Goal: Task Accomplishment & Management: Manage account settings

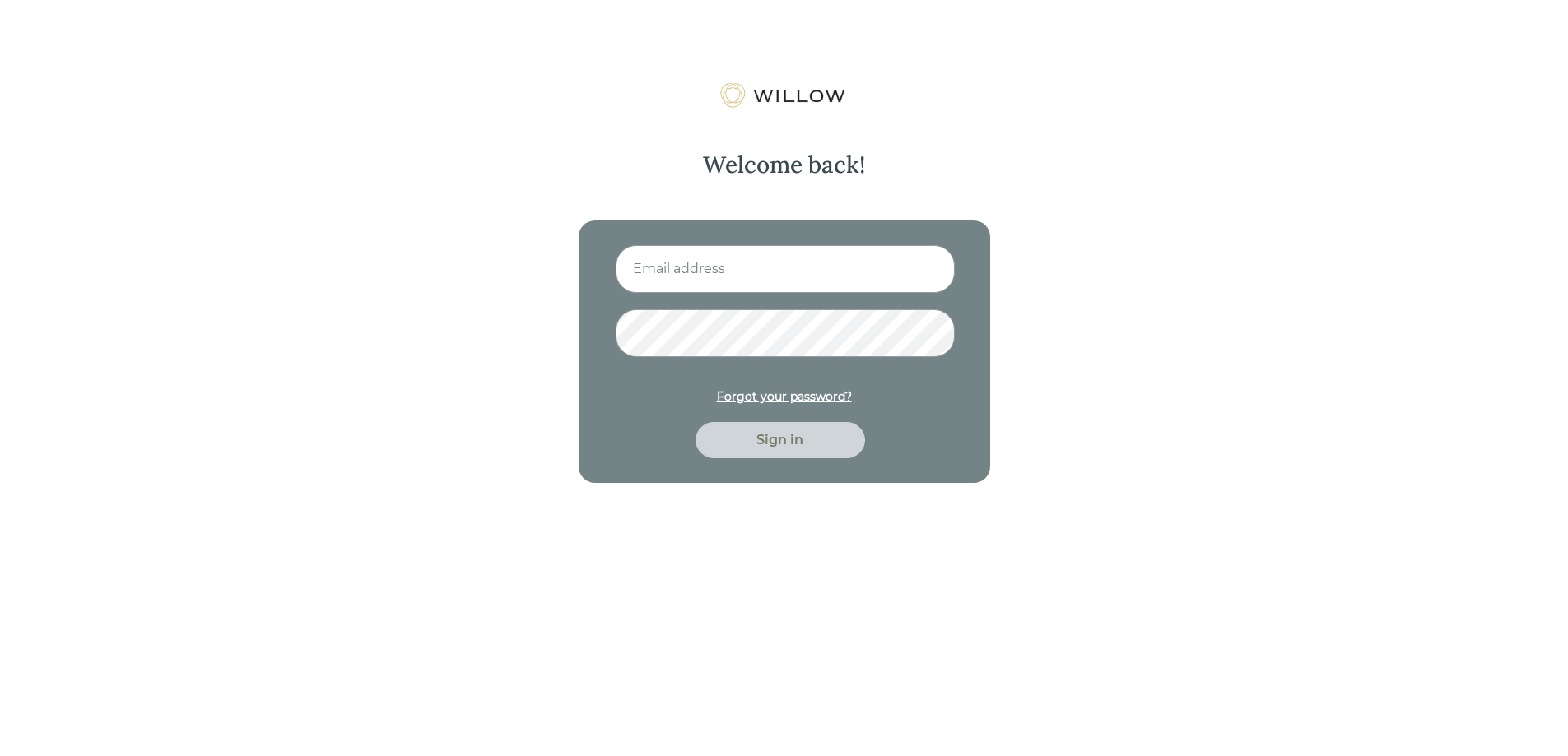
click at [828, 279] on input at bounding box center [786, 269] width 339 height 47
type input "[EMAIL_ADDRESS][DOMAIN_NAME]"
click at [759, 456] on div "Sign in" at bounding box center [780, 440] width 170 height 37
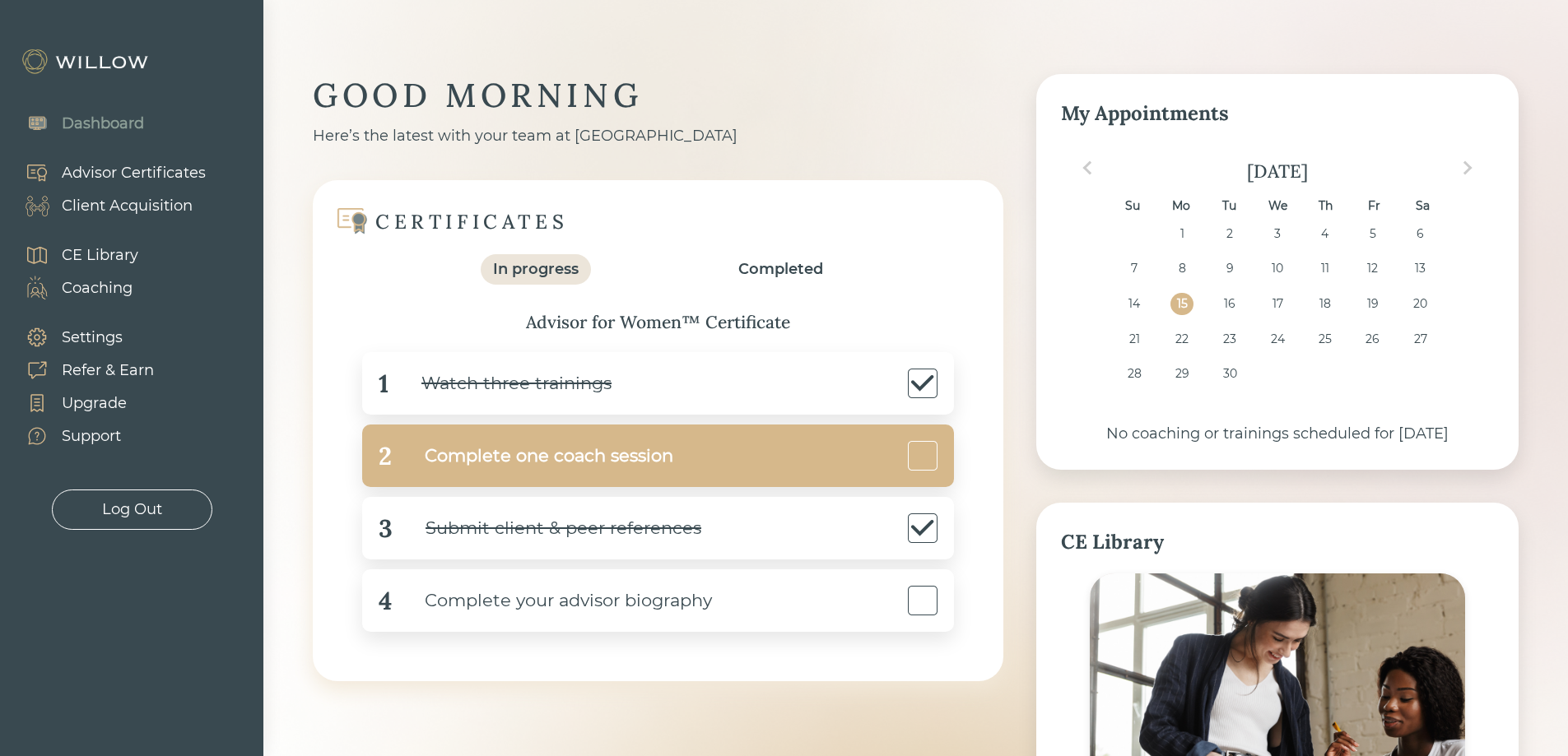
click at [918, 461] on div at bounding box center [922, 455] width 29 height 29
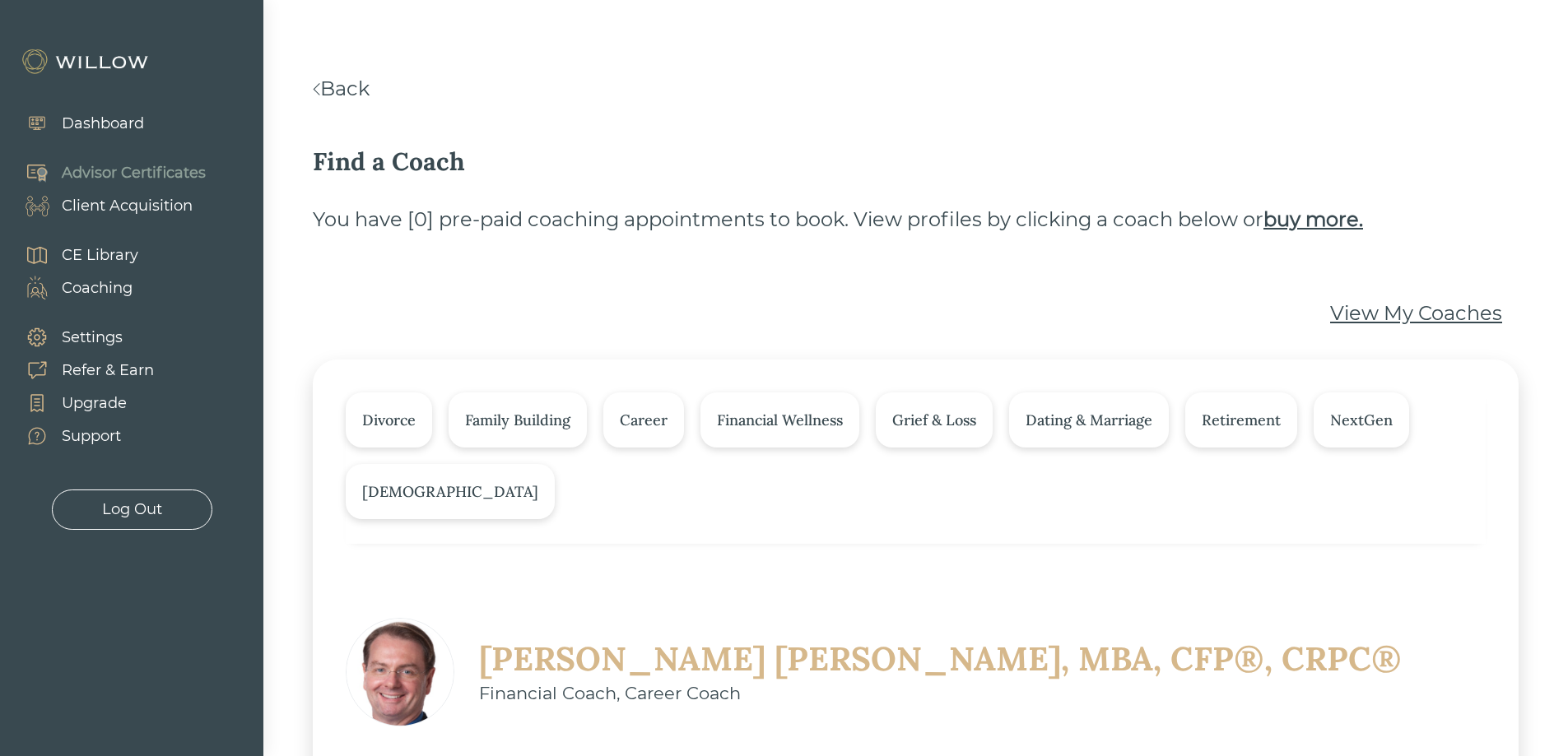
click at [111, 204] on div "Client Acquisition" at bounding box center [127, 205] width 131 height 22
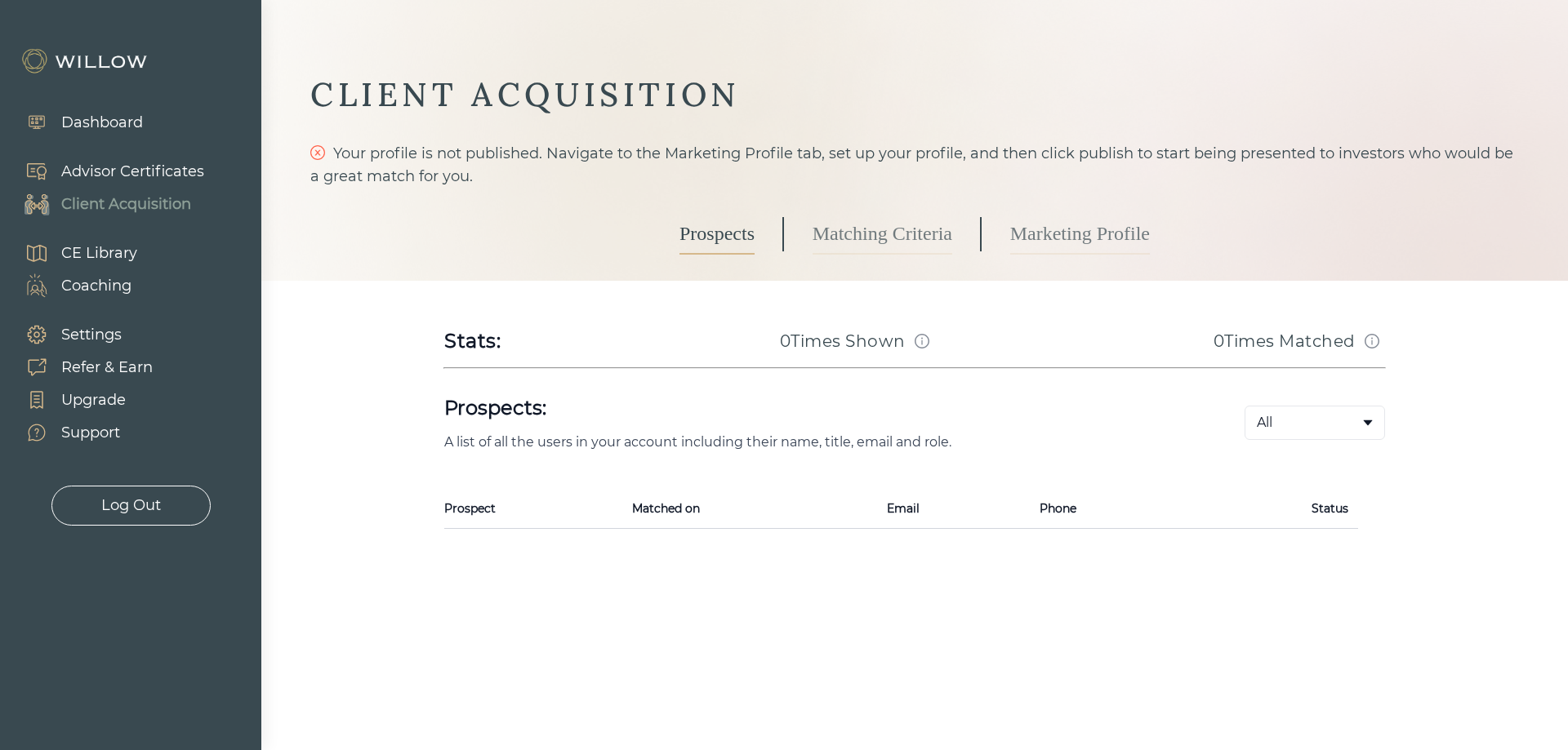
click at [1036, 234] on link "Marketing Profile" at bounding box center [1080, 235] width 140 height 41
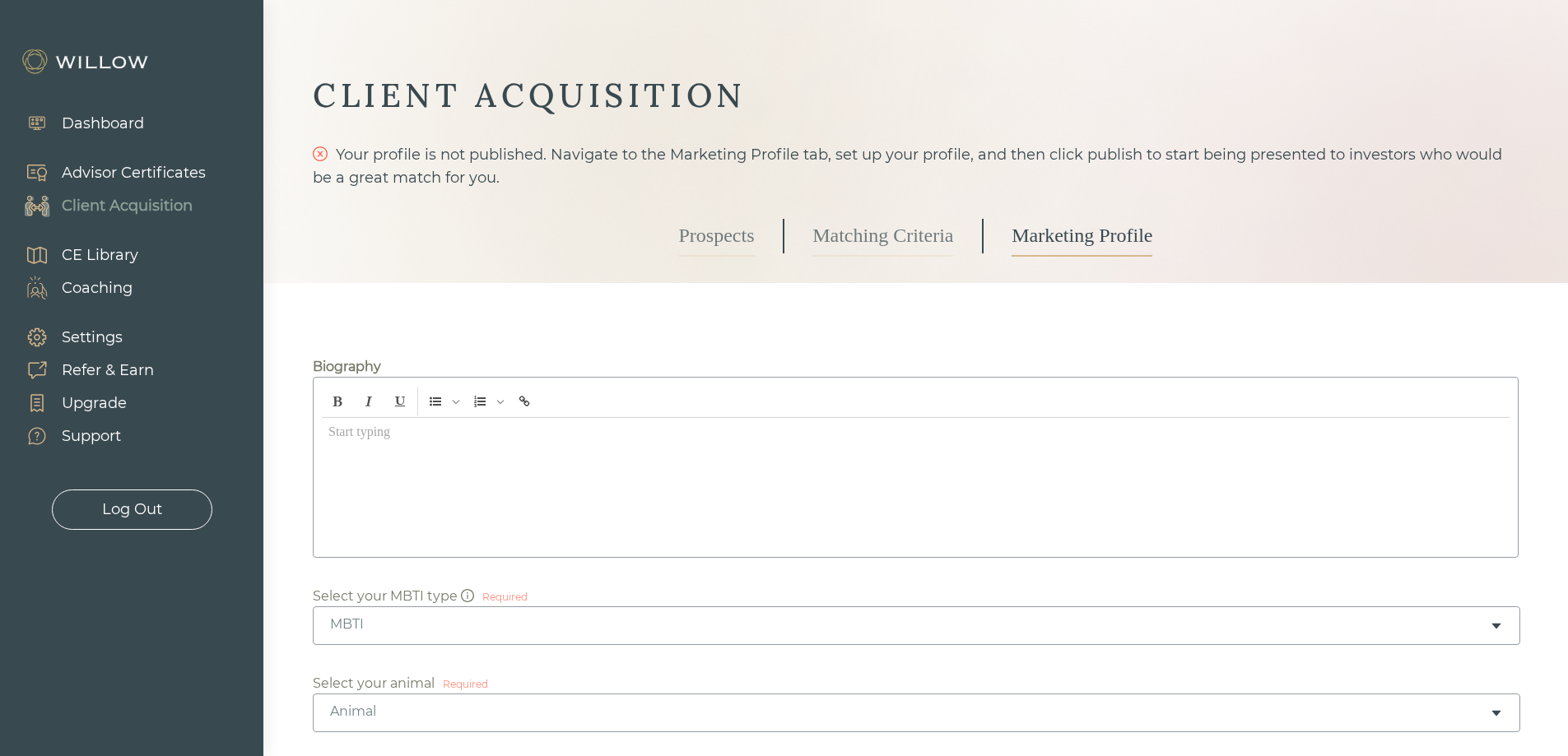
click at [344, 447] on div at bounding box center [915, 483] width 1188 height 131
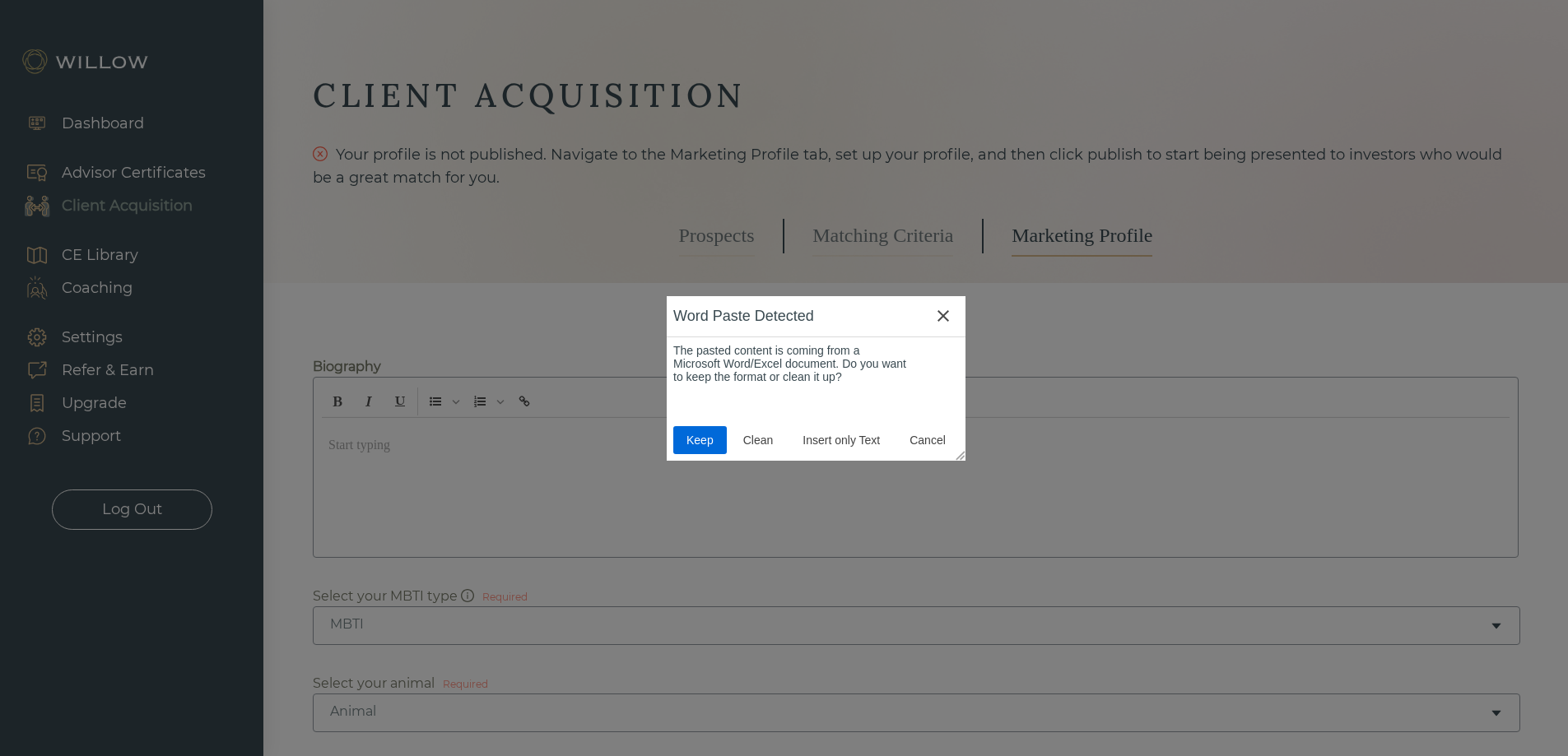
click at [674, 436] on button "Keep" at bounding box center [700, 440] width 54 height 28
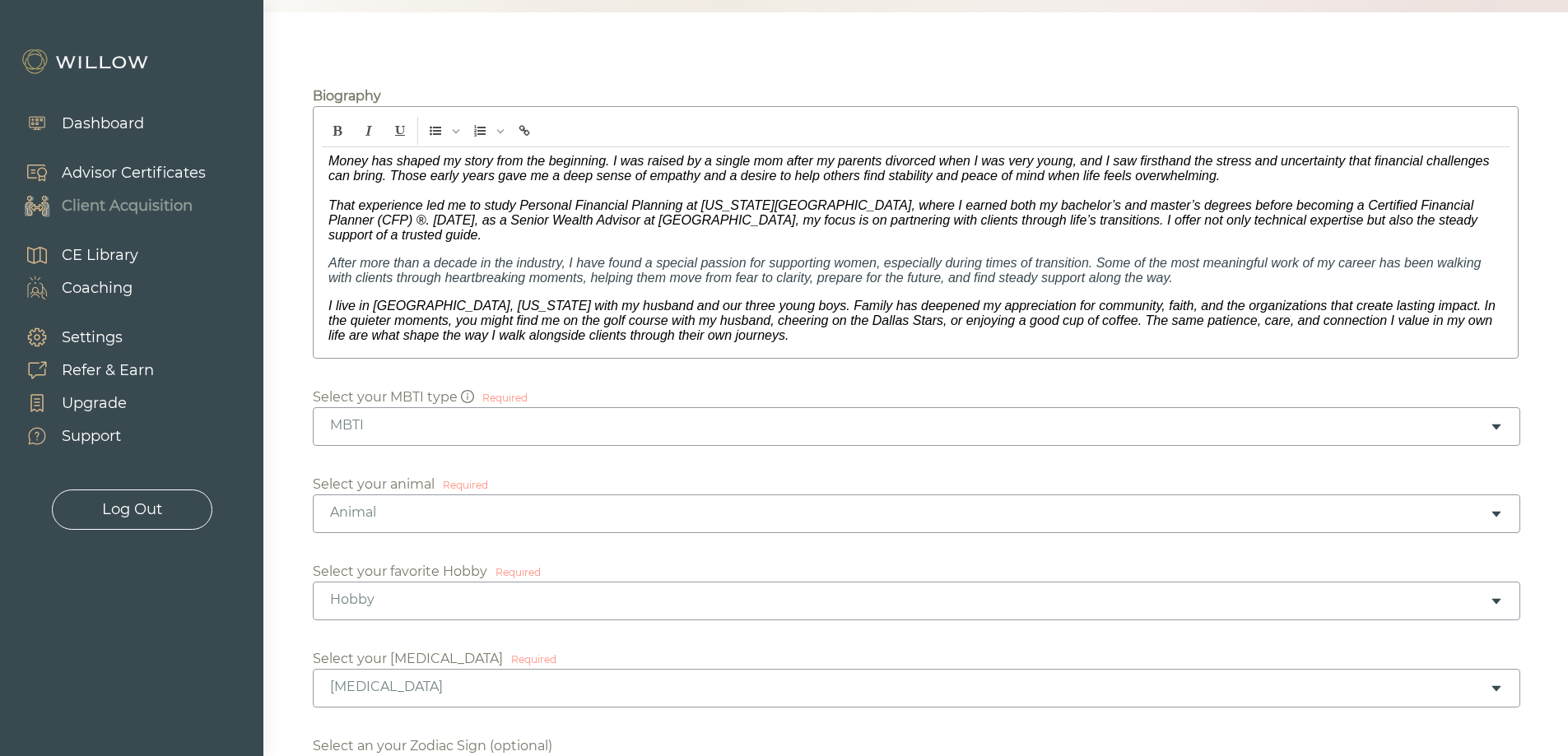
scroll to position [329, 0]
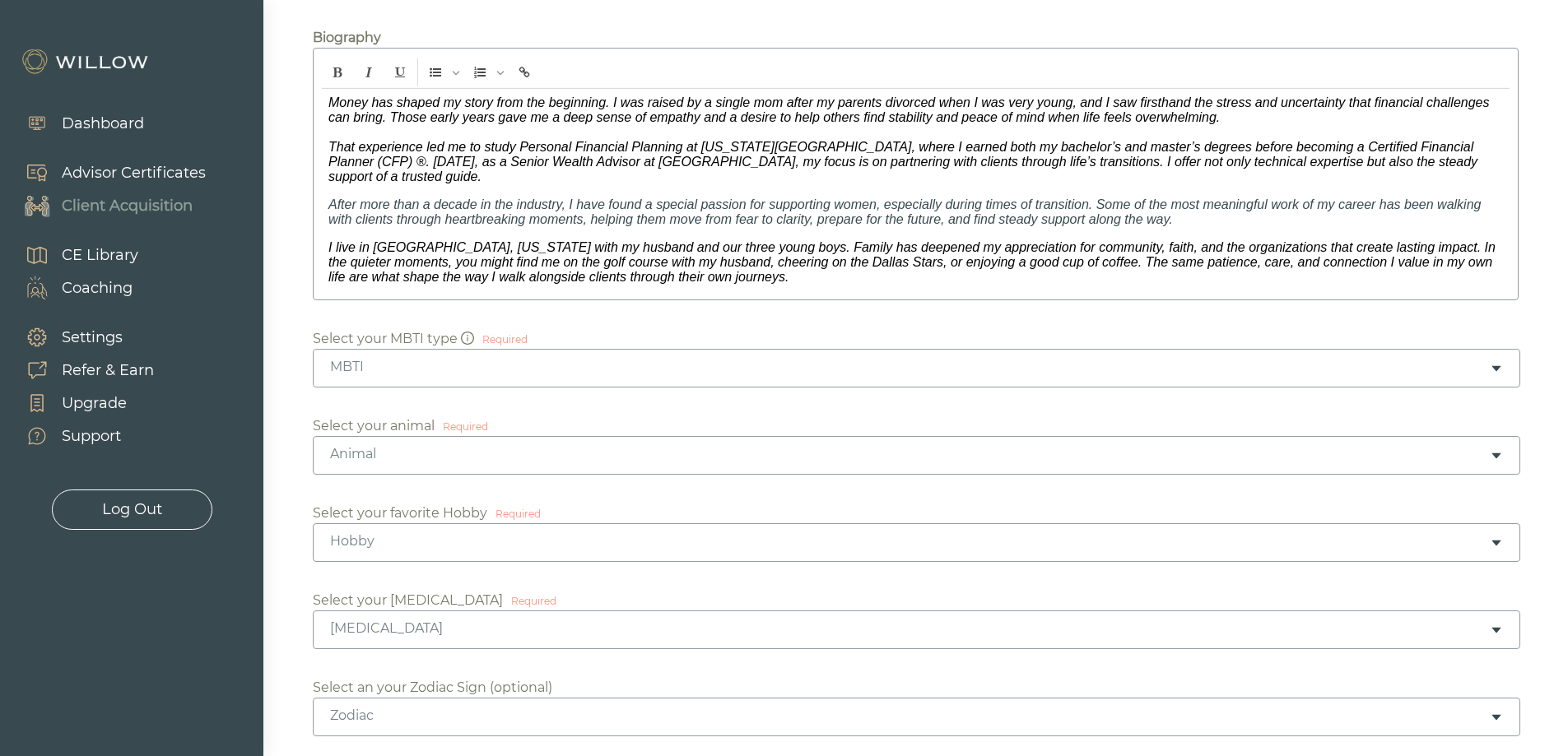
click at [679, 358] on div "MBTI" at bounding box center [910, 367] width 1160 height 18
click at [716, 329] on div "Select your MBTI type Required MBTI ISTJ ISFJ INFJ INTJ ISTP ISFP INFP INTP EST…" at bounding box center [915, 358] width 1205 height 58
click at [713, 445] on div "Animal" at bounding box center [910, 454] width 1160 height 18
click at [434, 532] on div "Hobby" at bounding box center [910, 541] width 1160 height 18
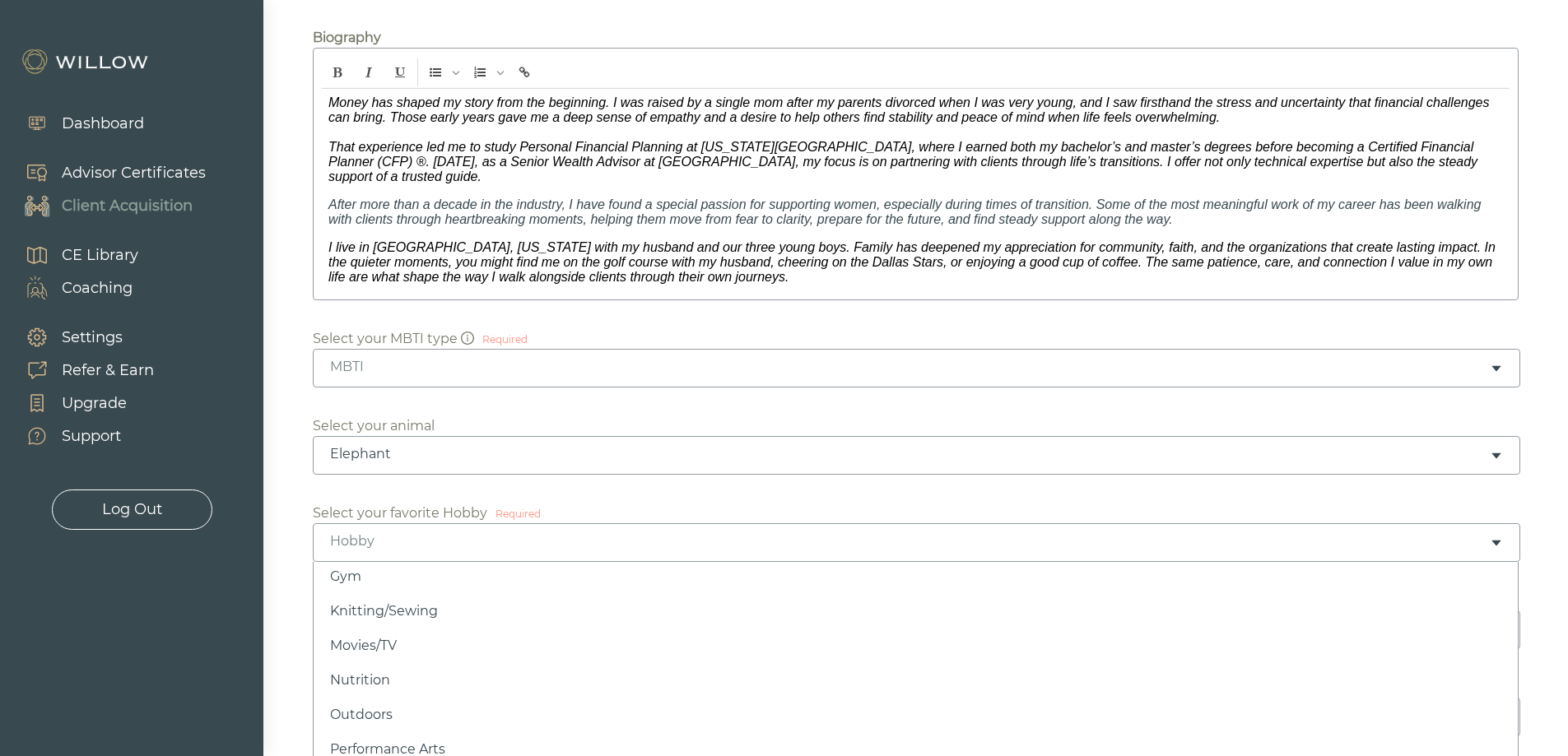
scroll to position [405, 0]
click at [859, 627] on div "[MEDICAL_DATA]" at bounding box center [916, 629] width 1207 height 38
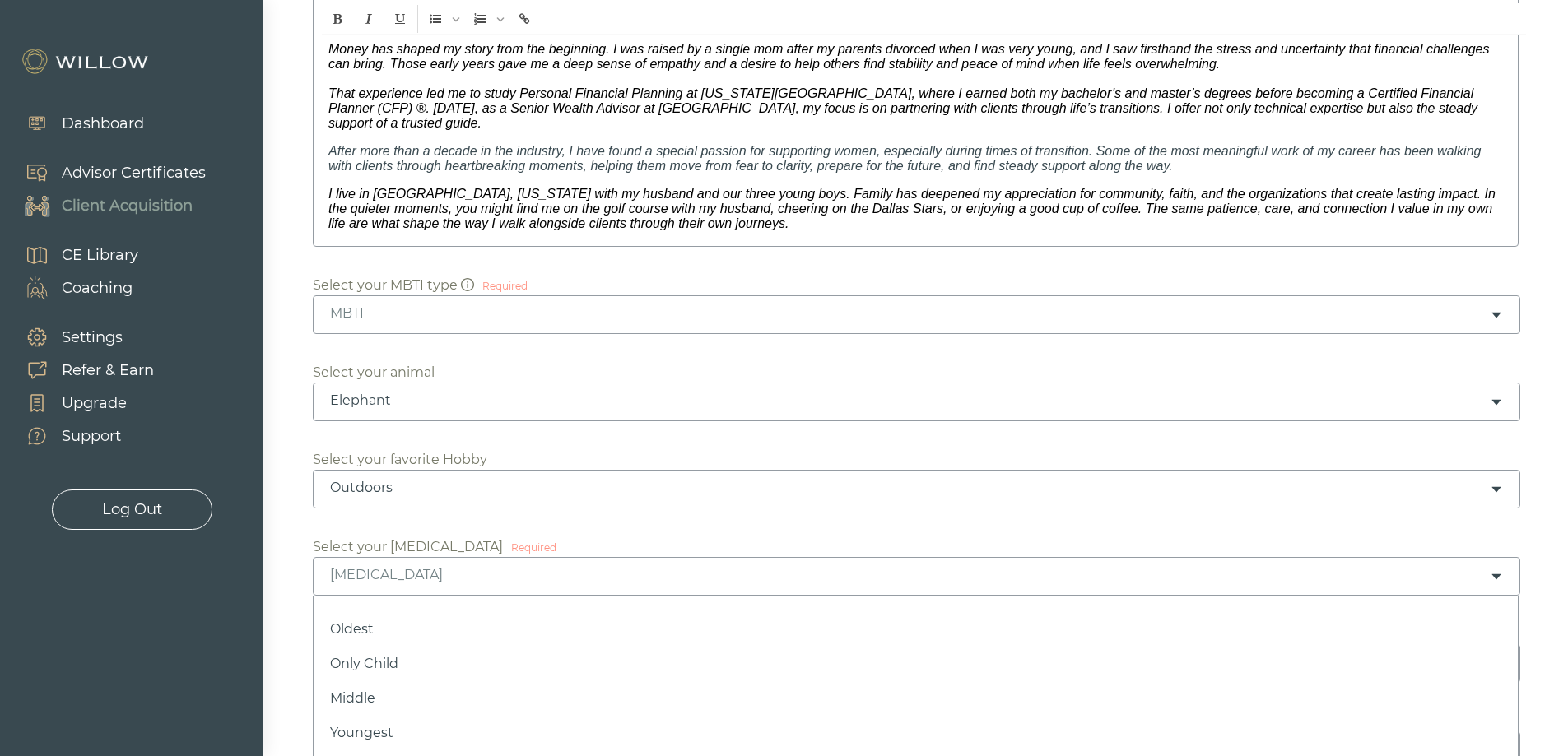
scroll to position [411, 0]
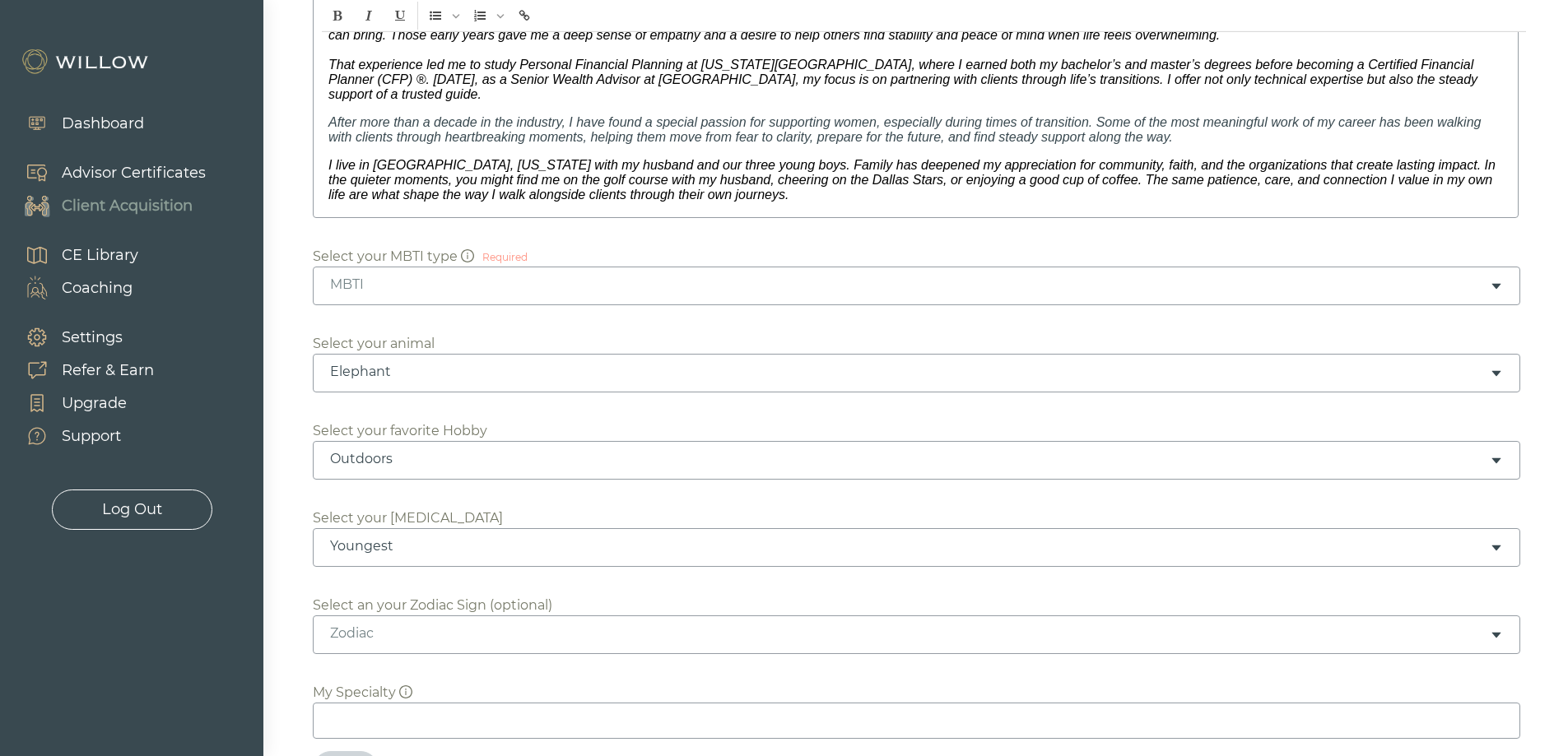
click at [765, 636] on div "Zodiac" at bounding box center [916, 635] width 1207 height 38
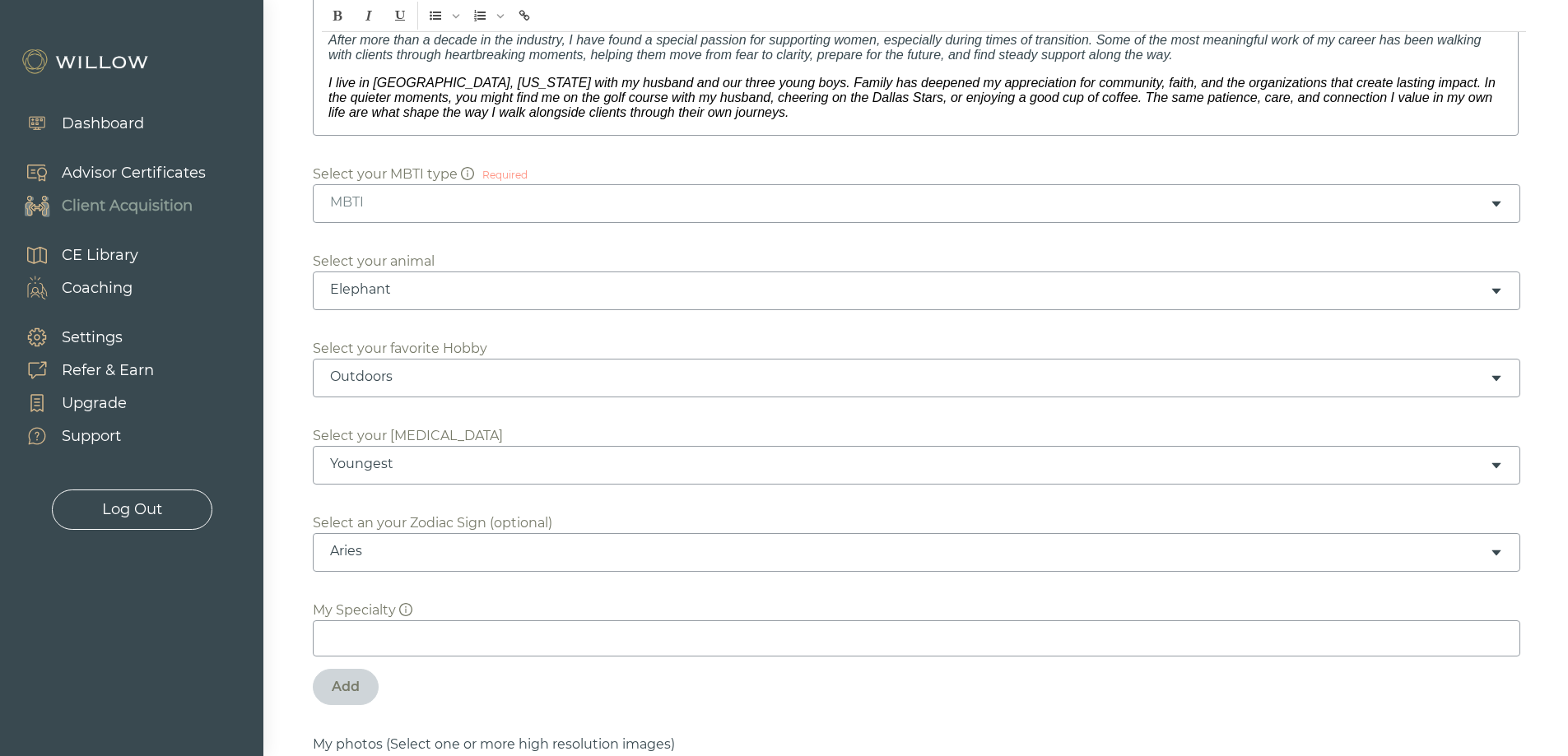
click at [778, 620] on input at bounding box center [916, 638] width 1207 height 37
click at [407, 603] on icon "info-circle" at bounding box center [405, 610] width 13 height 13
click at [420, 629] on input at bounding box center [916, 638] width 1207 height 37
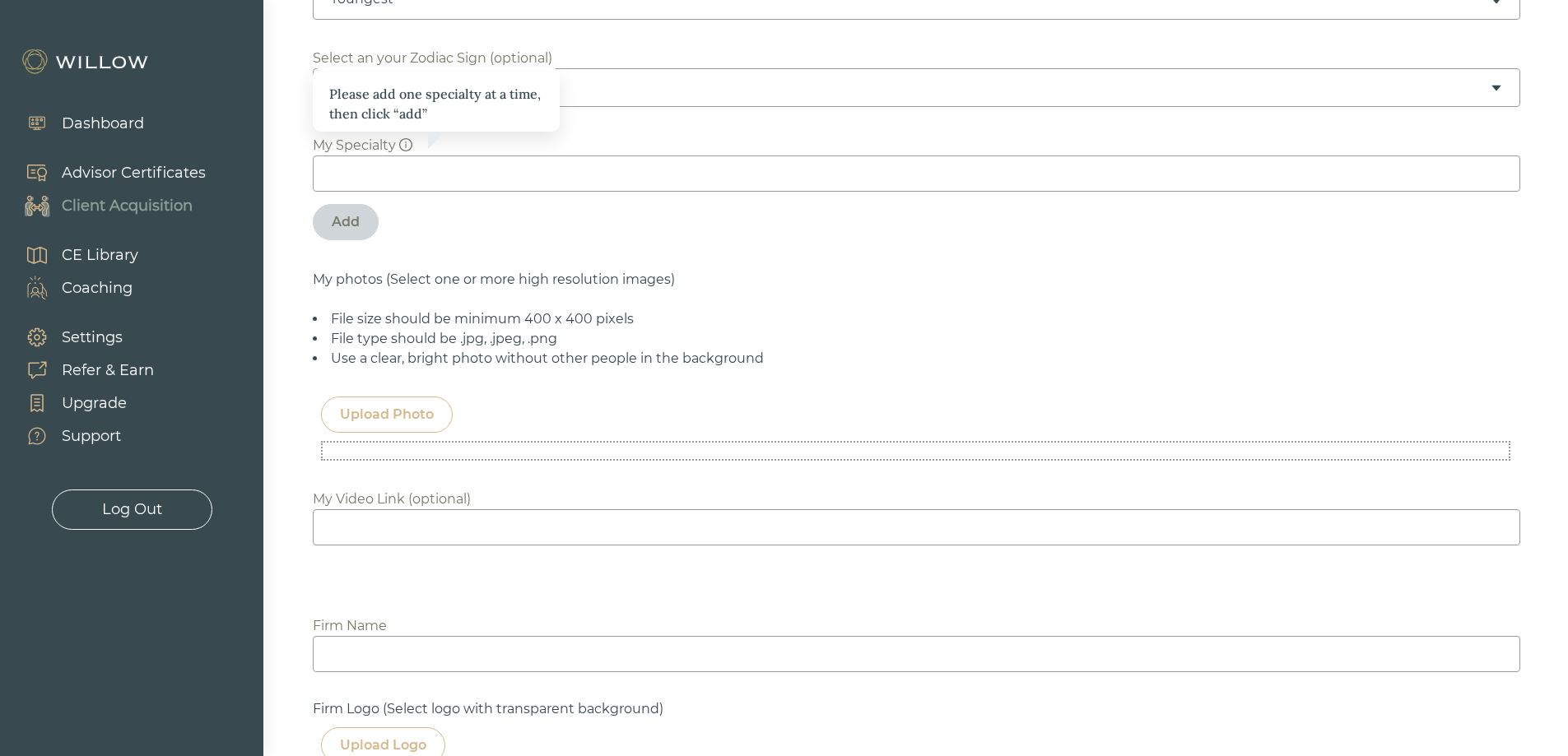
scroll to position [987, 0]
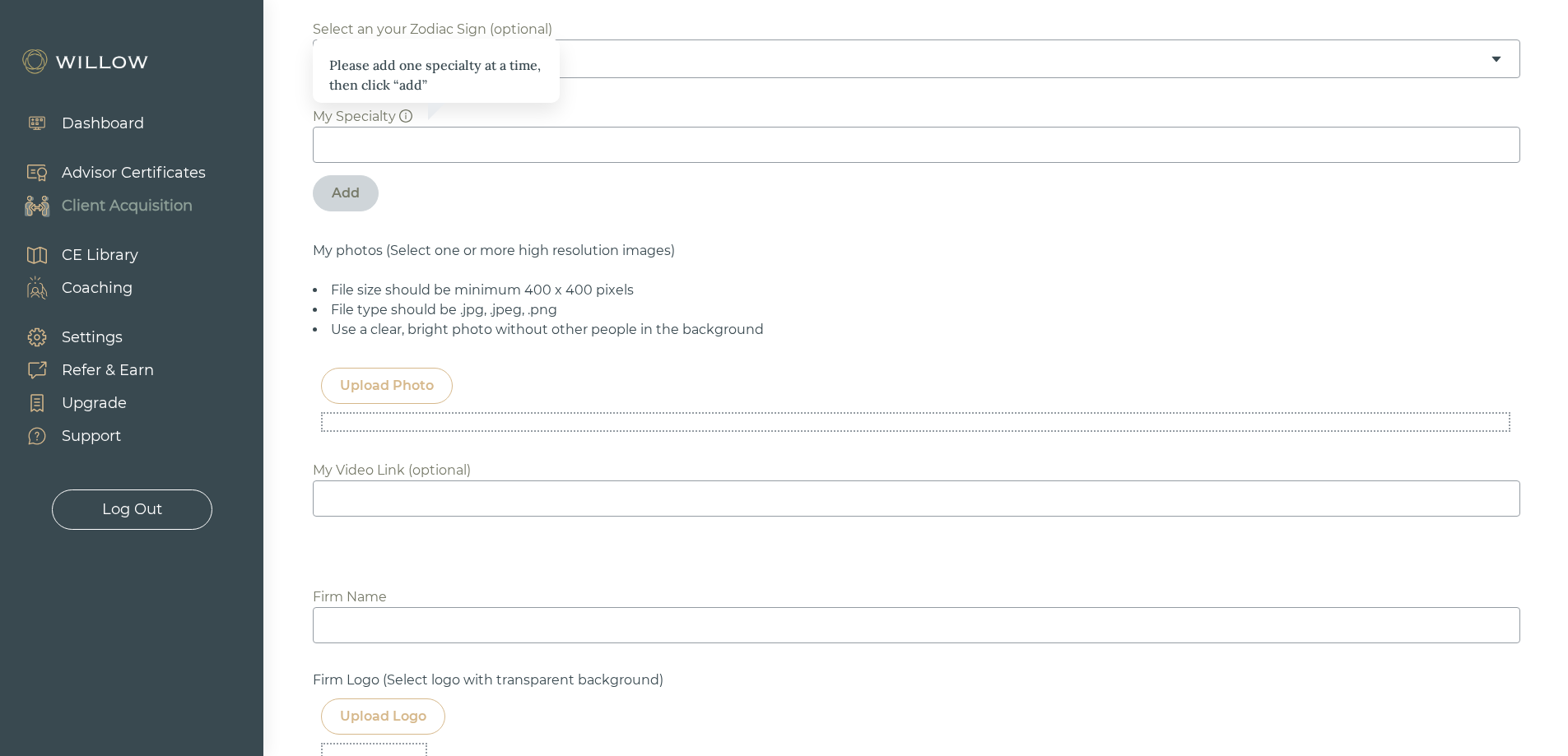
click at [1043, 619] on input at bounding box center [916, 625] width 1207 height 37
type input "Beacon Pointe Advisors"
click at [404, 127] on input at bounding box center [916, 145] width 1207 height 37
drag, startPoint x: 332, startPoint y: 129, endPoint x: 446, endPoint y: 132, distance: 114.0
click at [446, 132] on input "Widowhood" at bounding box center [916, 145] width 1207 height 37
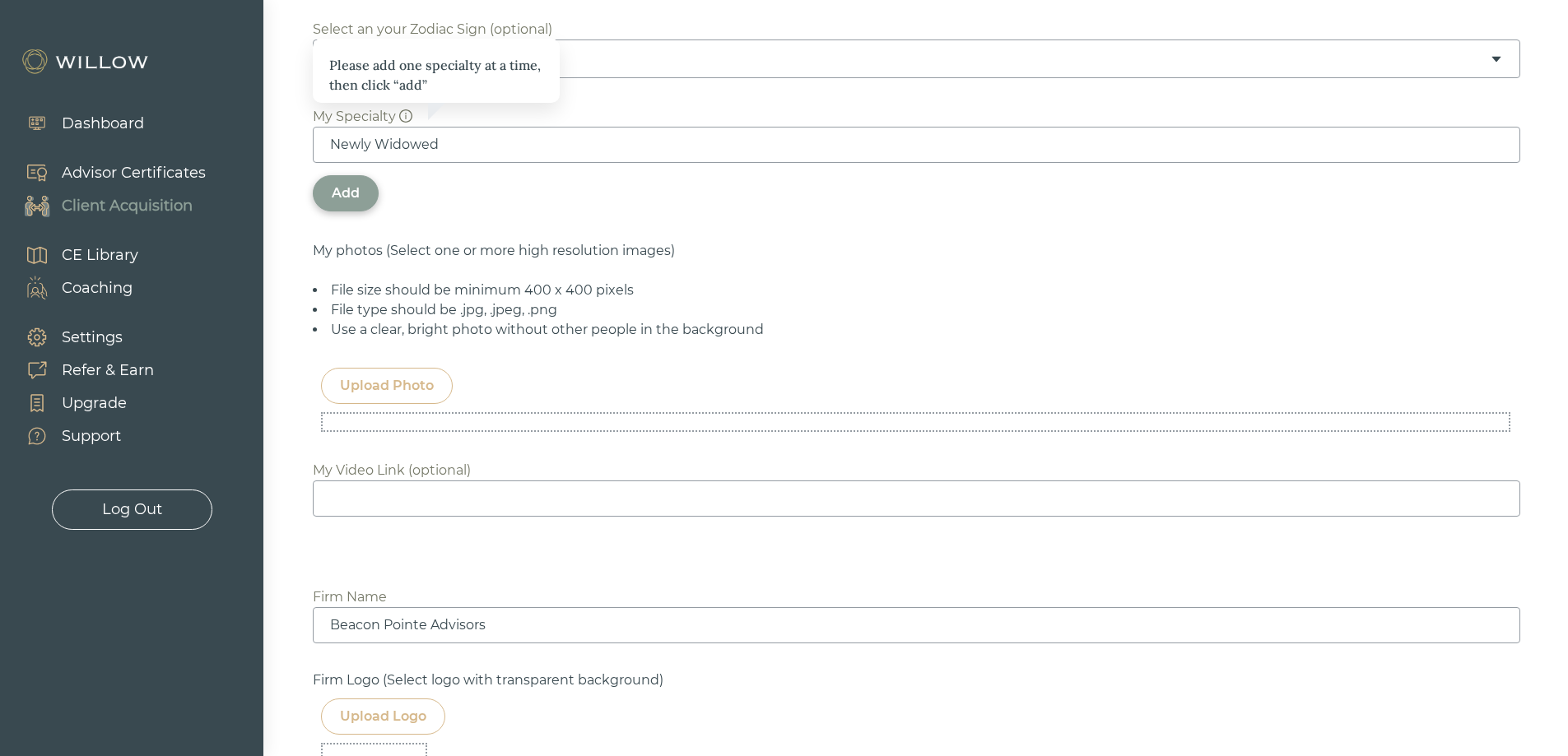
type input "Newly Widowed"
click at [338, 184] on div "Add" at bounding box center [346, 194] width 28 height 20
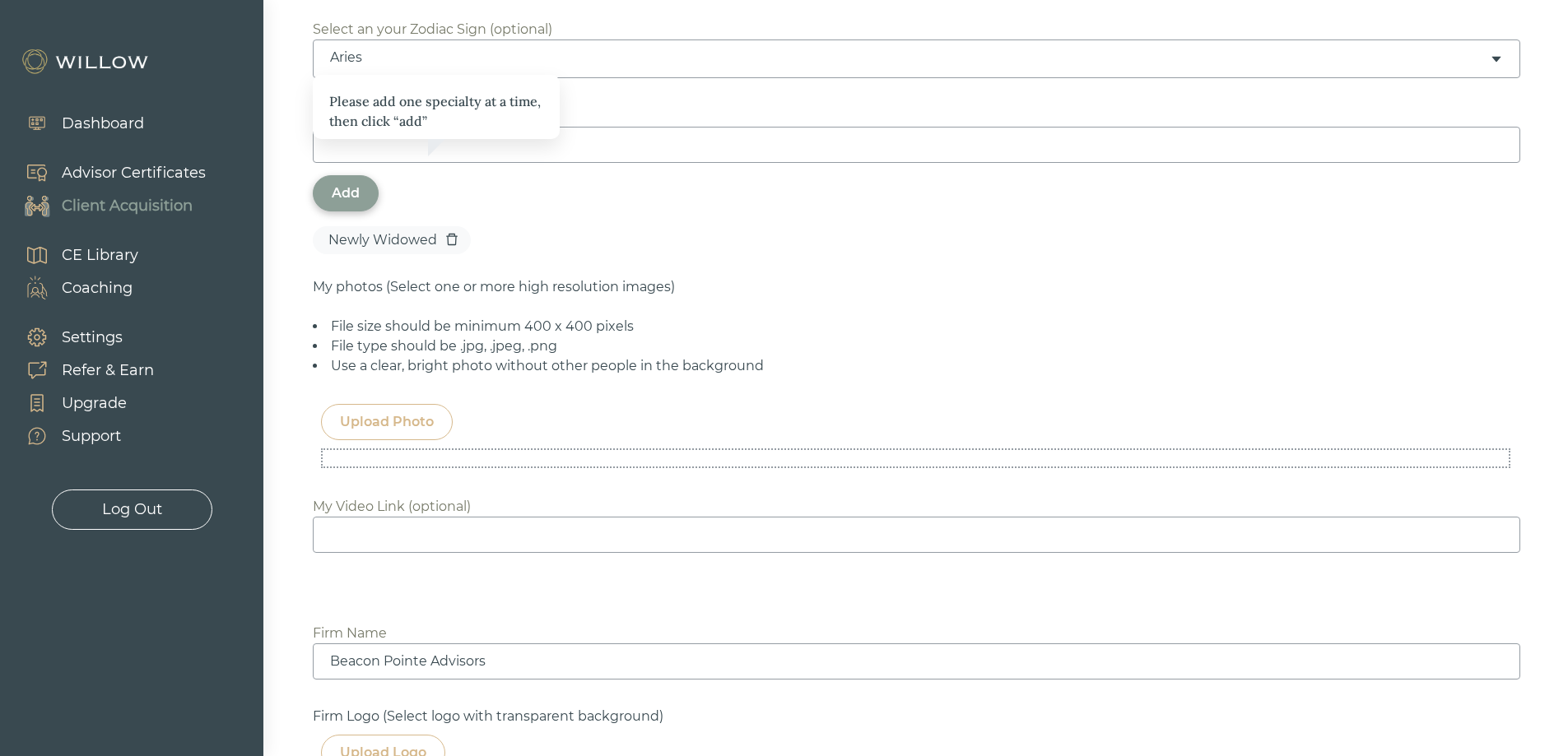
click at [487, 140] on input at bounding box center [916, 145] width 1207 height 37
type input "Divorced"
click at [354, 184] on div "Add" at bounding box center [346, 194] width 28 height 20
click at [441, 133] on div "Please add one specialty at a time, then click “add”" at bounding box center [436, 107] width 247 height 64
click at [441, 137] on div "Please add one specialty at a time, then click “add”" at bounding box center [436, 107] width 247 height 64
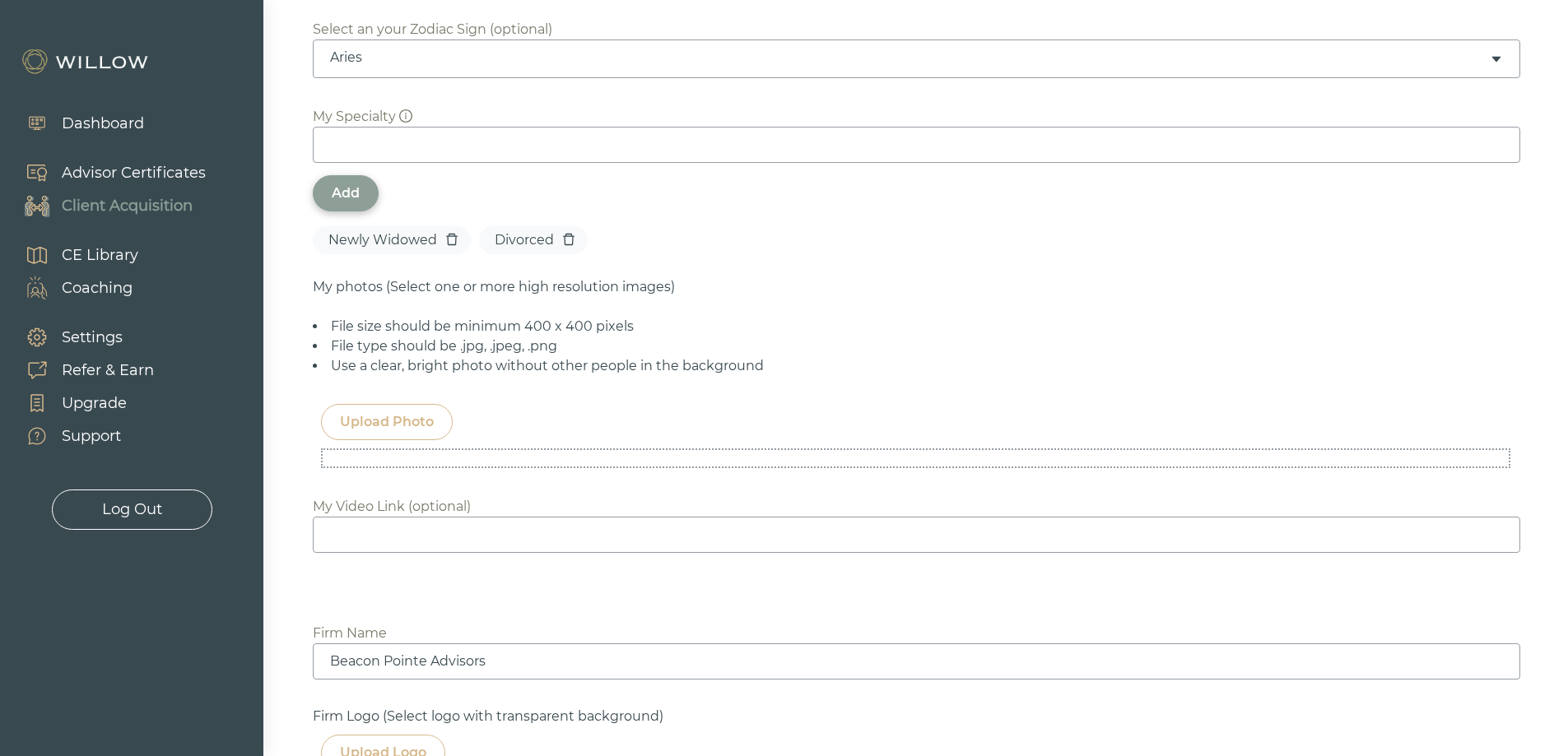
click at [352, 137] on input at bounding box center [916, 145] width 1207 height 37
type input "Single Parents"
click at [350, 184] on div "Add" at bounding box center [346, 194] width 28 height 20
click at [390, 127] on input at bounding box center [916, 145] width 1207 height 37
type input "Financial Windfall"
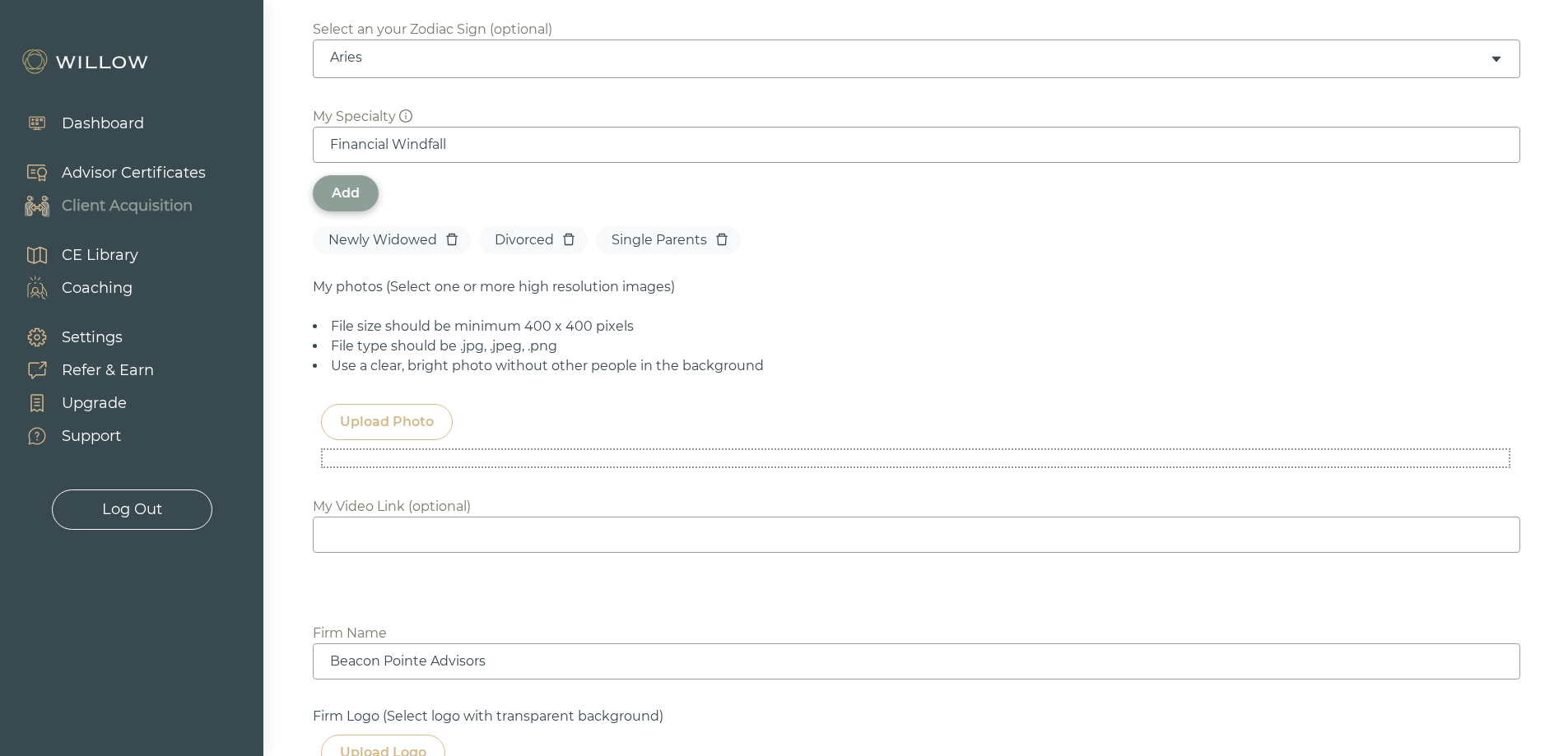
click at [352, 184] on div "Add" at bounding box center [346, 194] width 28 height 20
click at [355, 412] on div "Upload Photo" at bounding box center [387, 422] width 94 height 20
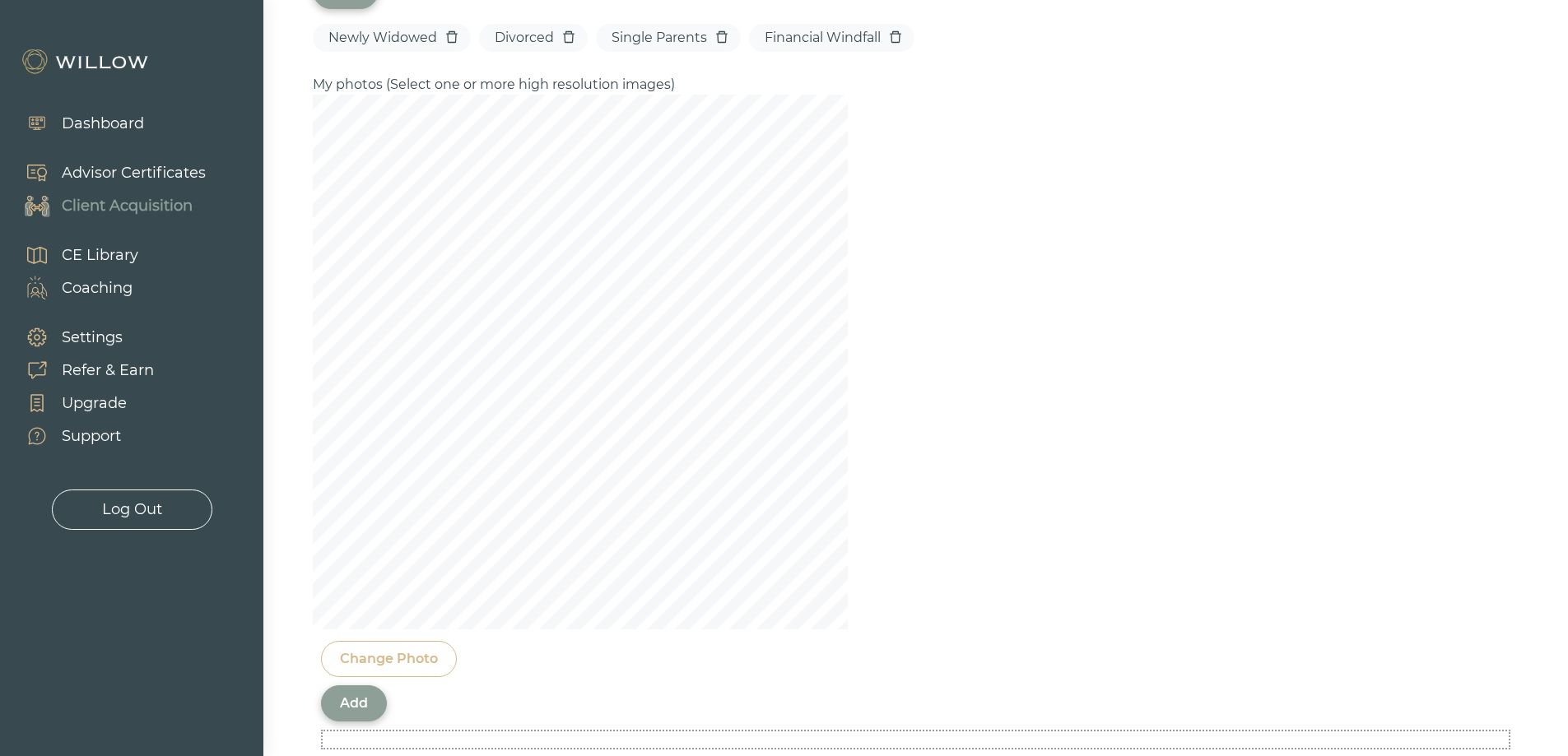
scroll to position [1234, 0]
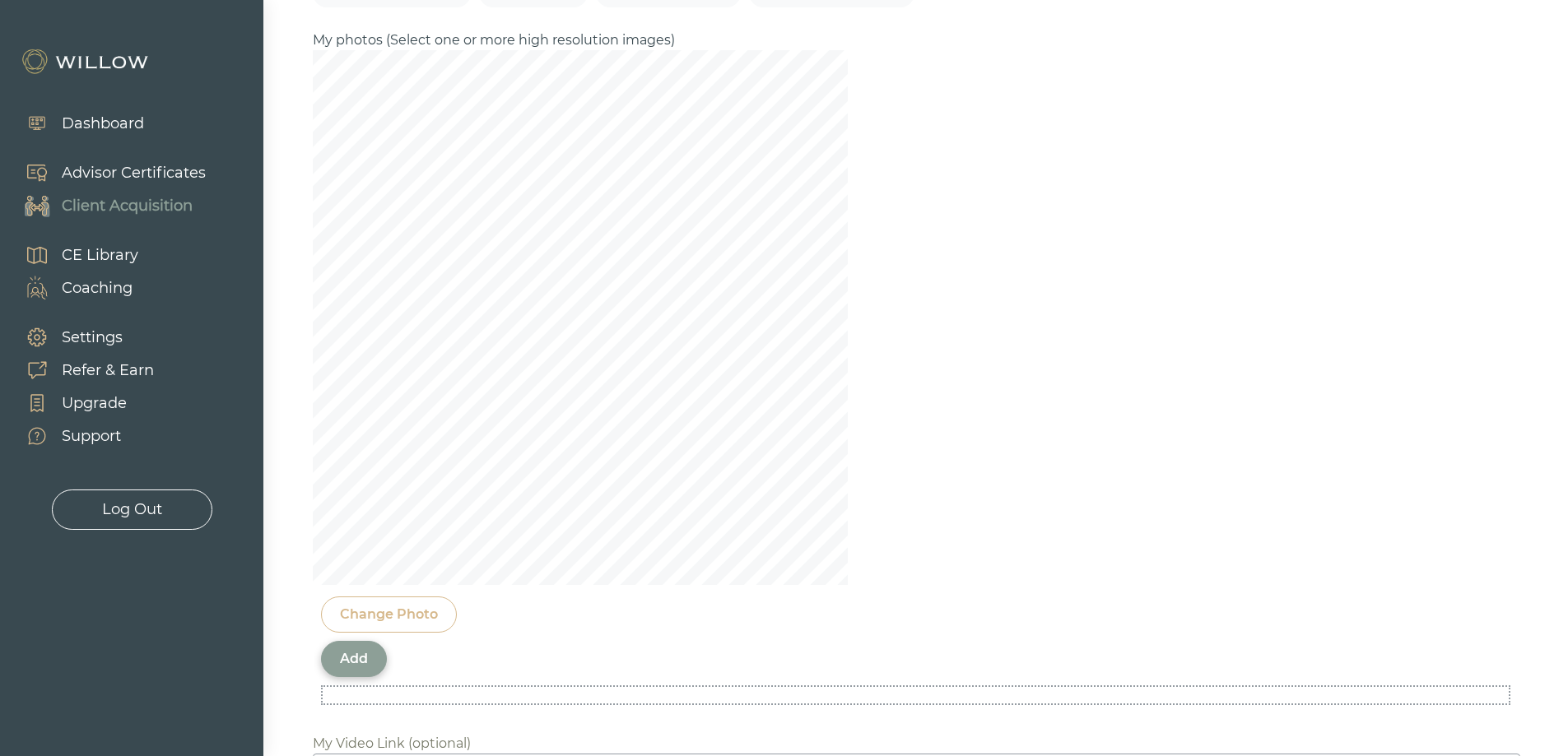
click at [363, 649] on div "Add" at bounding box center [354, 659] width 28 height 20
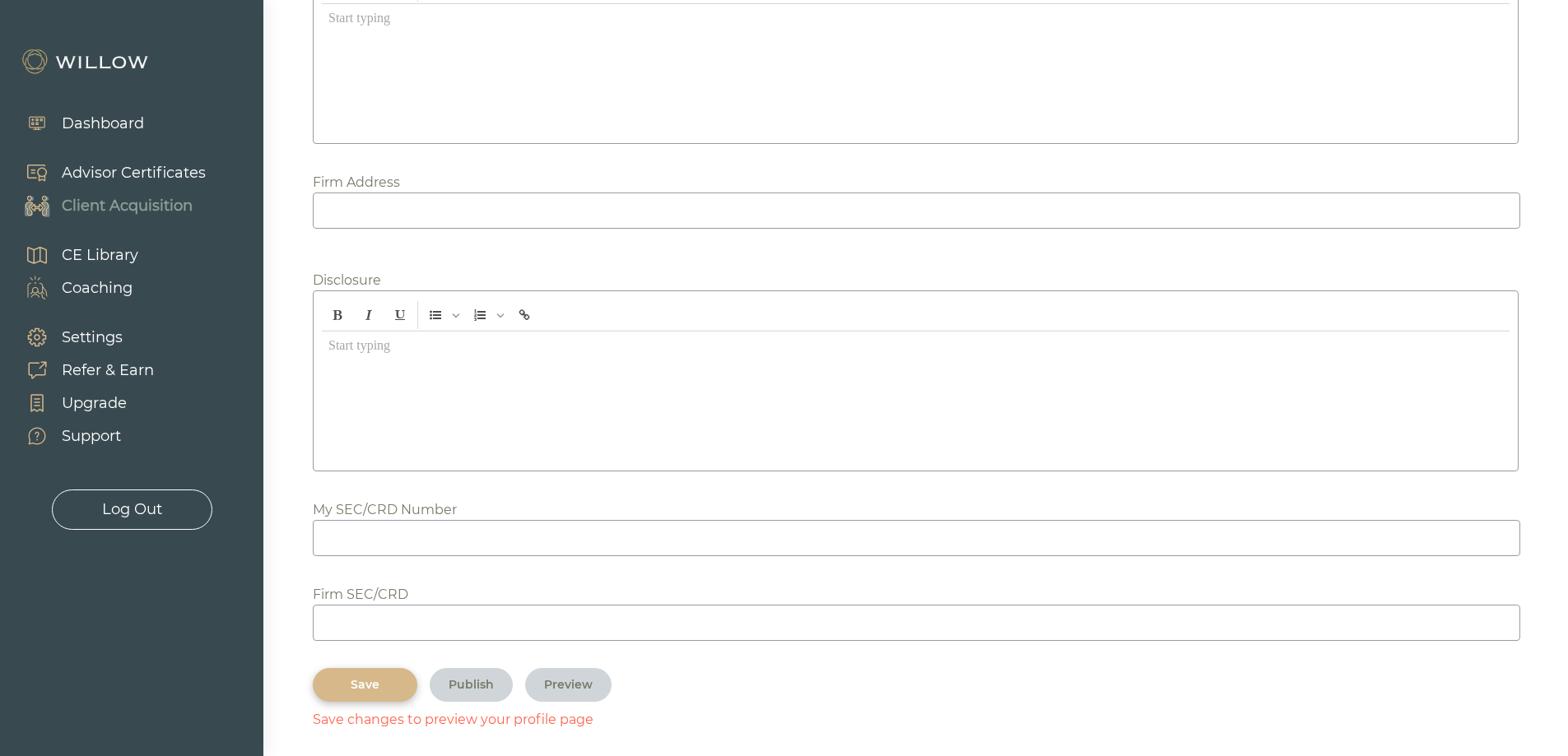
scroll to position [1974, 0]
click at [387, 692] on div "Save" at bounding box center [365, 683] width 67 height 17
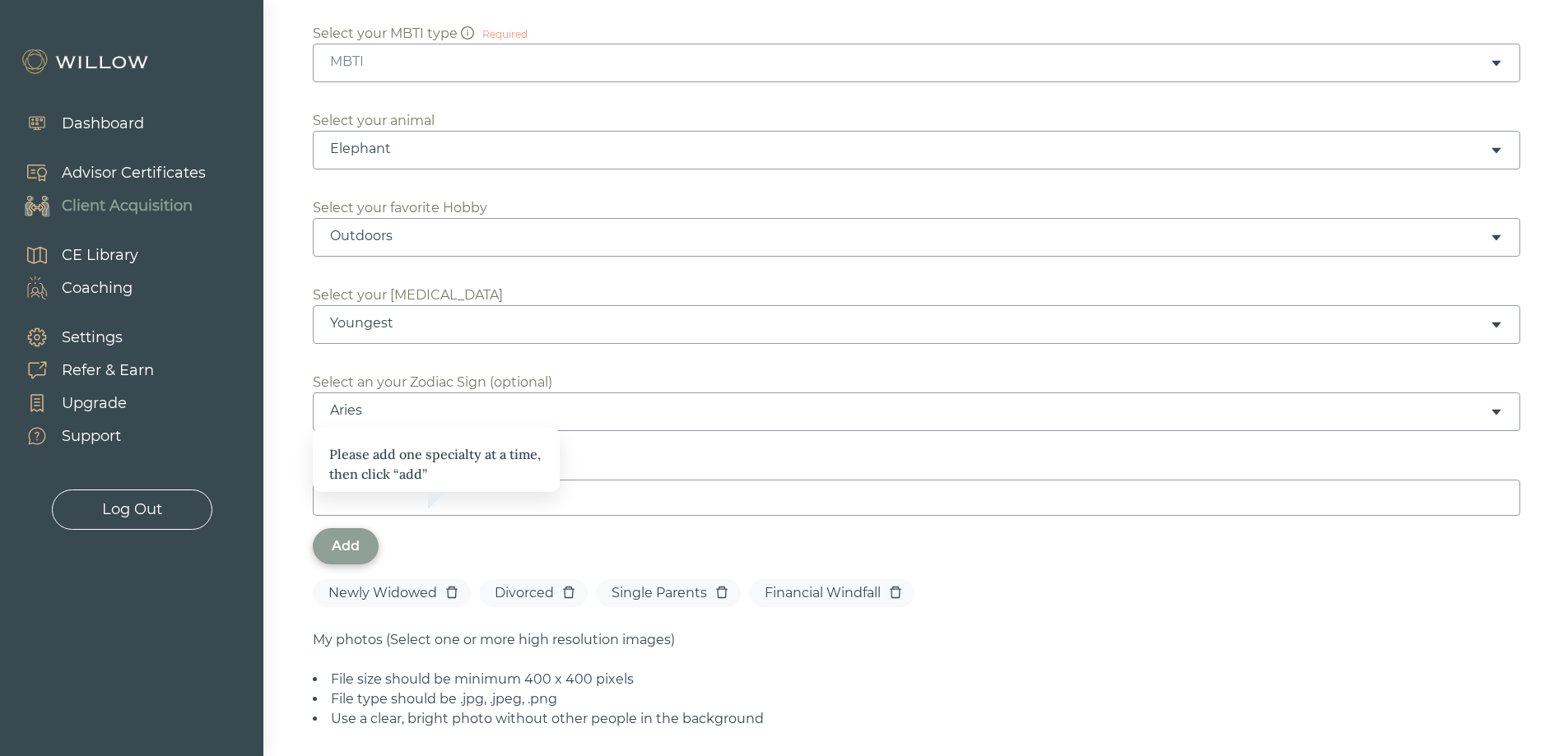
scroll to position [576, 0]
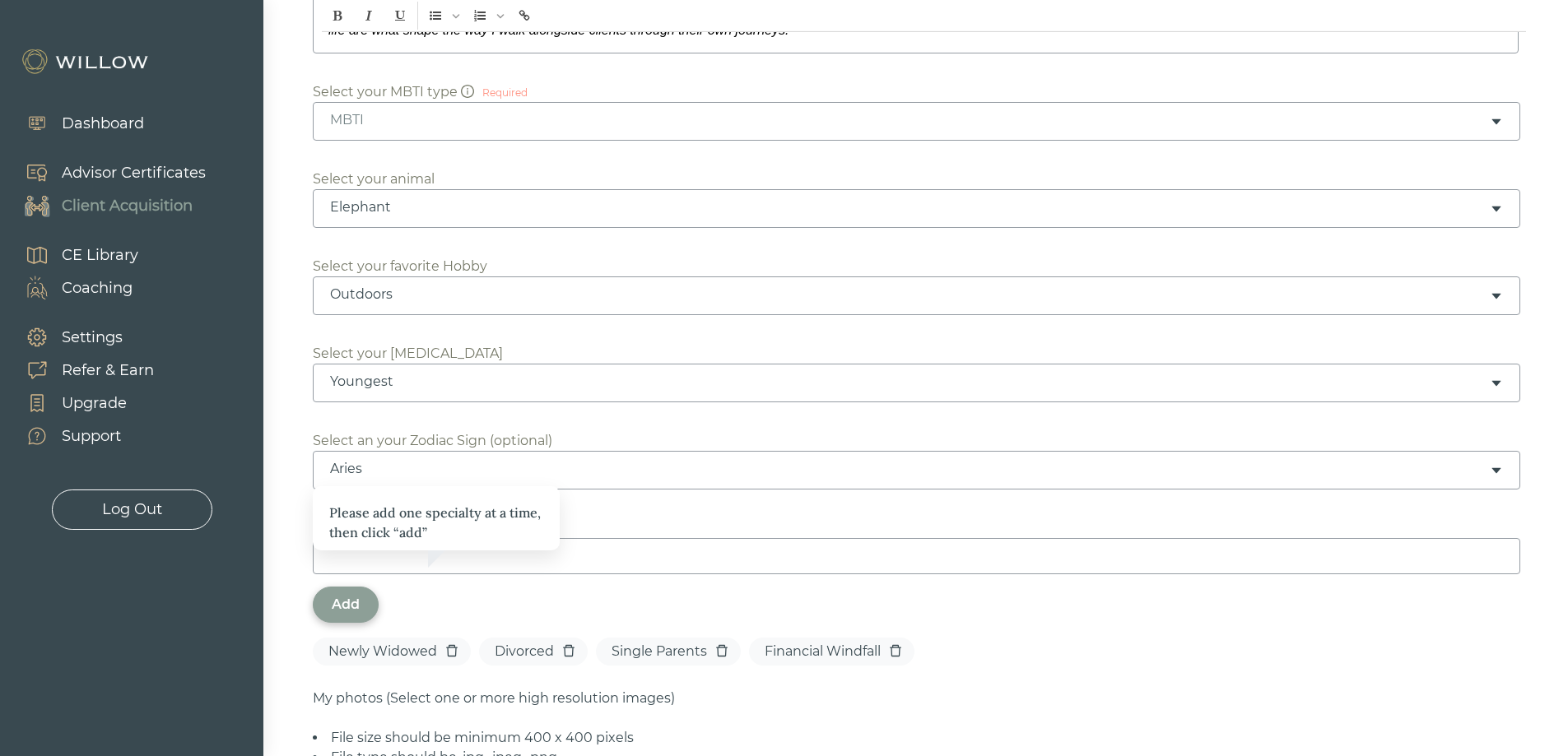
click at [1197, 609] on div "Please add one specialty at a time, then click “add” My Specialty Add Newly Wid…" at bounding box center [915, 596] width 1205 height 155
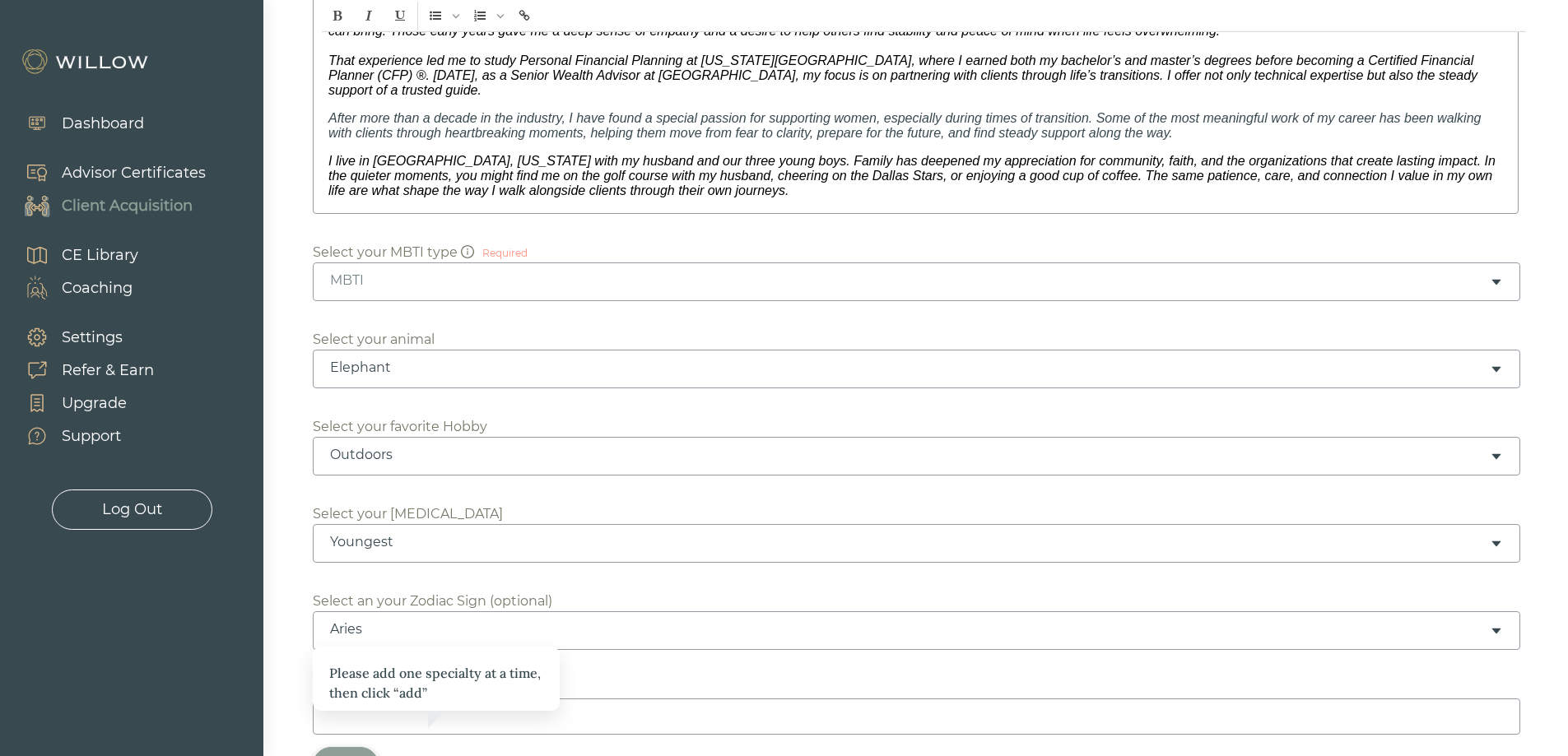
scroll to position [329, 0]
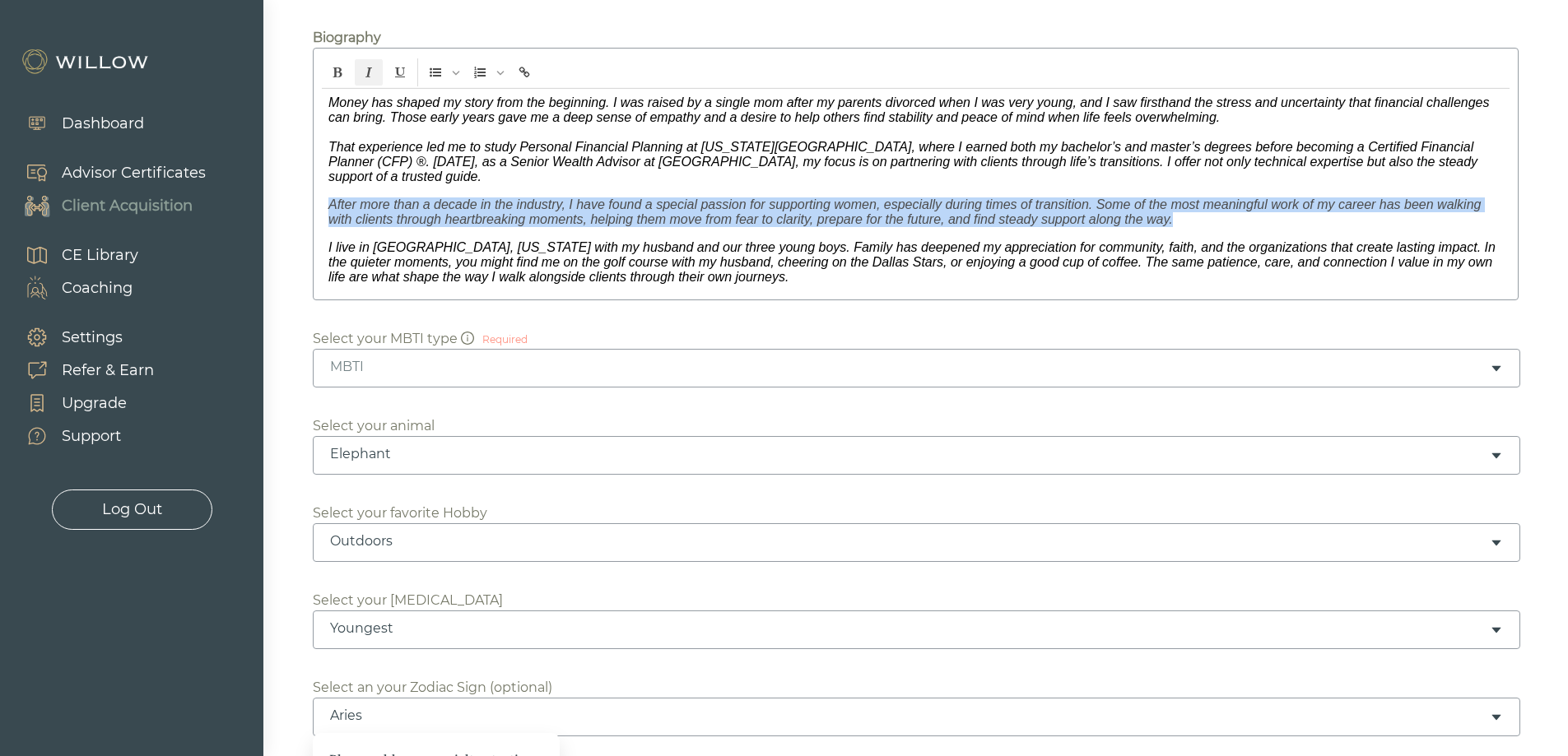
drag, startPoint x: 329, startPoint y: 190, endPoint x: 1180, endPoint y: 198, distance: 851.0
click at [1180, 198] on p "After more than a decade in the industry, I have found a special passion for su…" at bounding box center [915, 212] width 1174 height 29
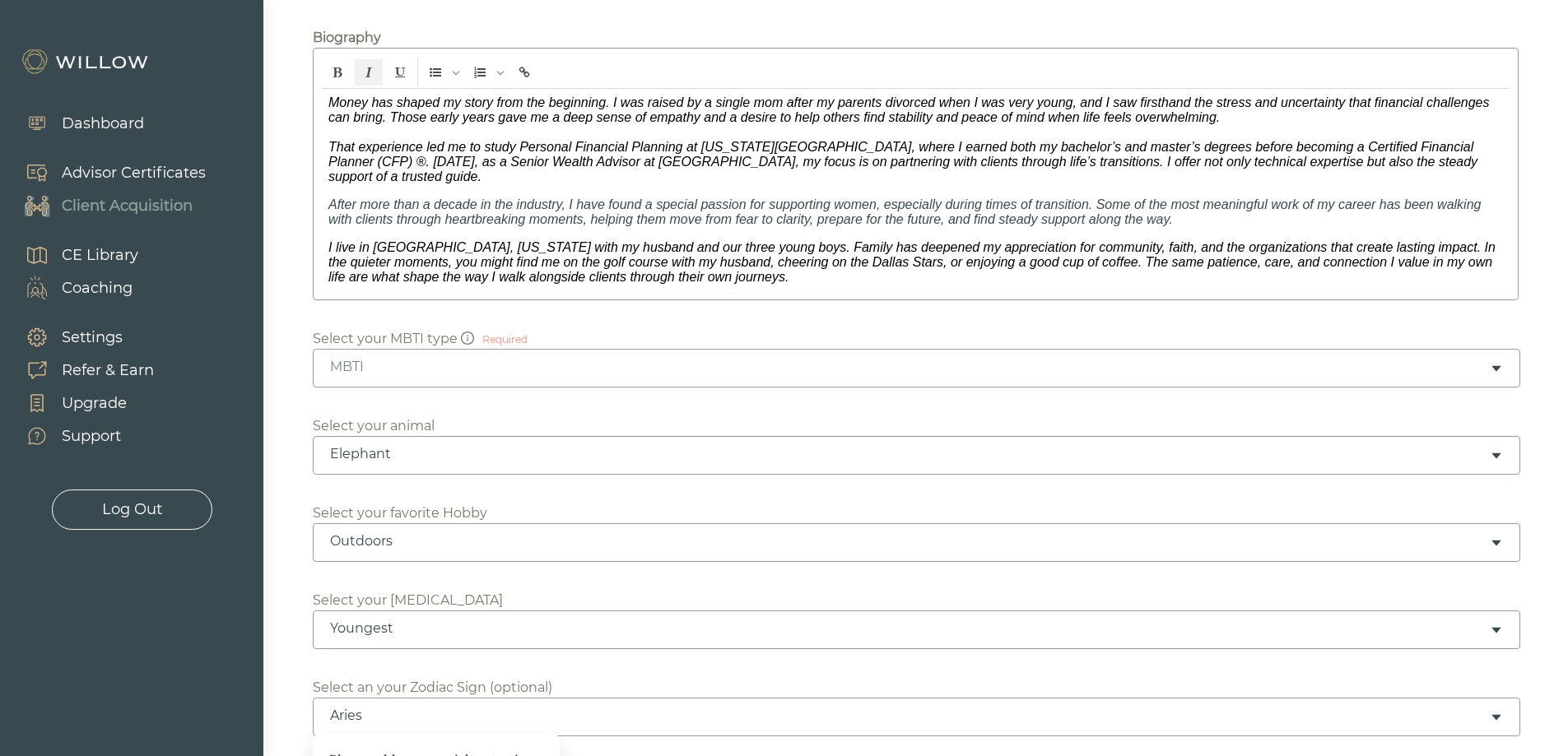
click at [883, 216] on div "Money has shaped my story from the beginning. I was raised by a single mom afte…" at bounding box center [915, 190] width 1188 height 203
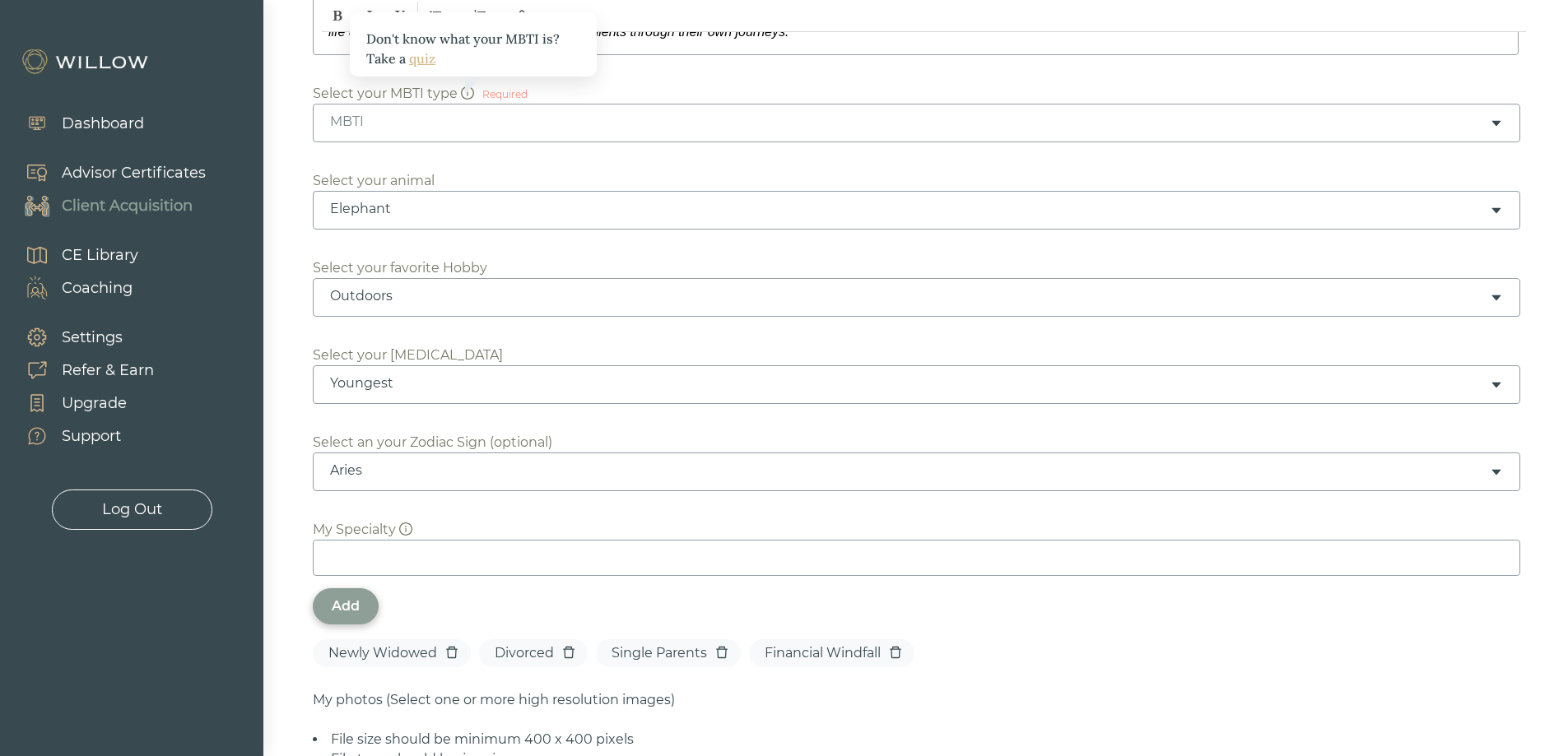
scroll to position [576, 0]
click at [780, 111] on div "MBTI" at bounding box center [910, 120] width 1160 height 18
click at [278, 162] on div at bounding box center [784, 378] width 1568 height 756
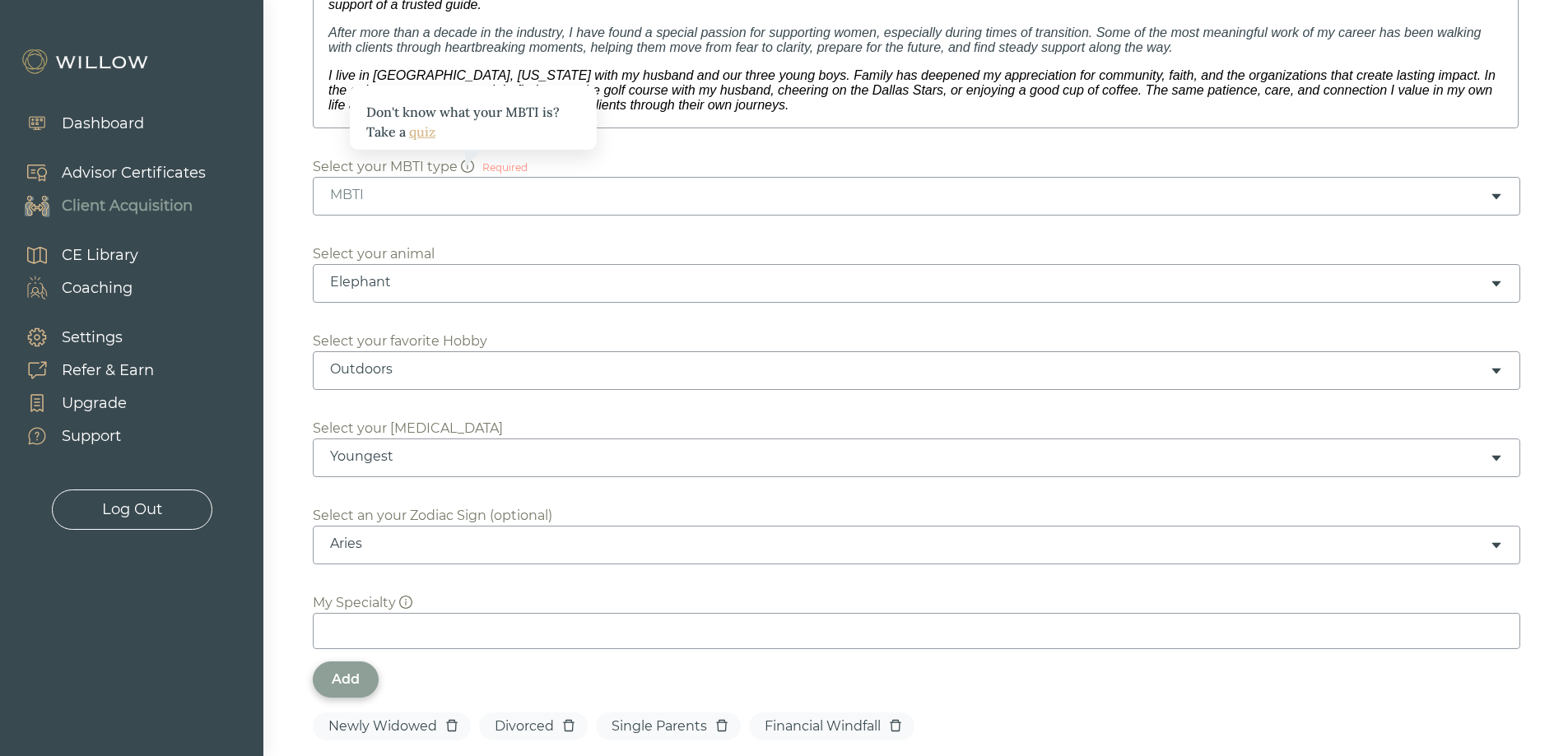
scroll to position [467, 0]
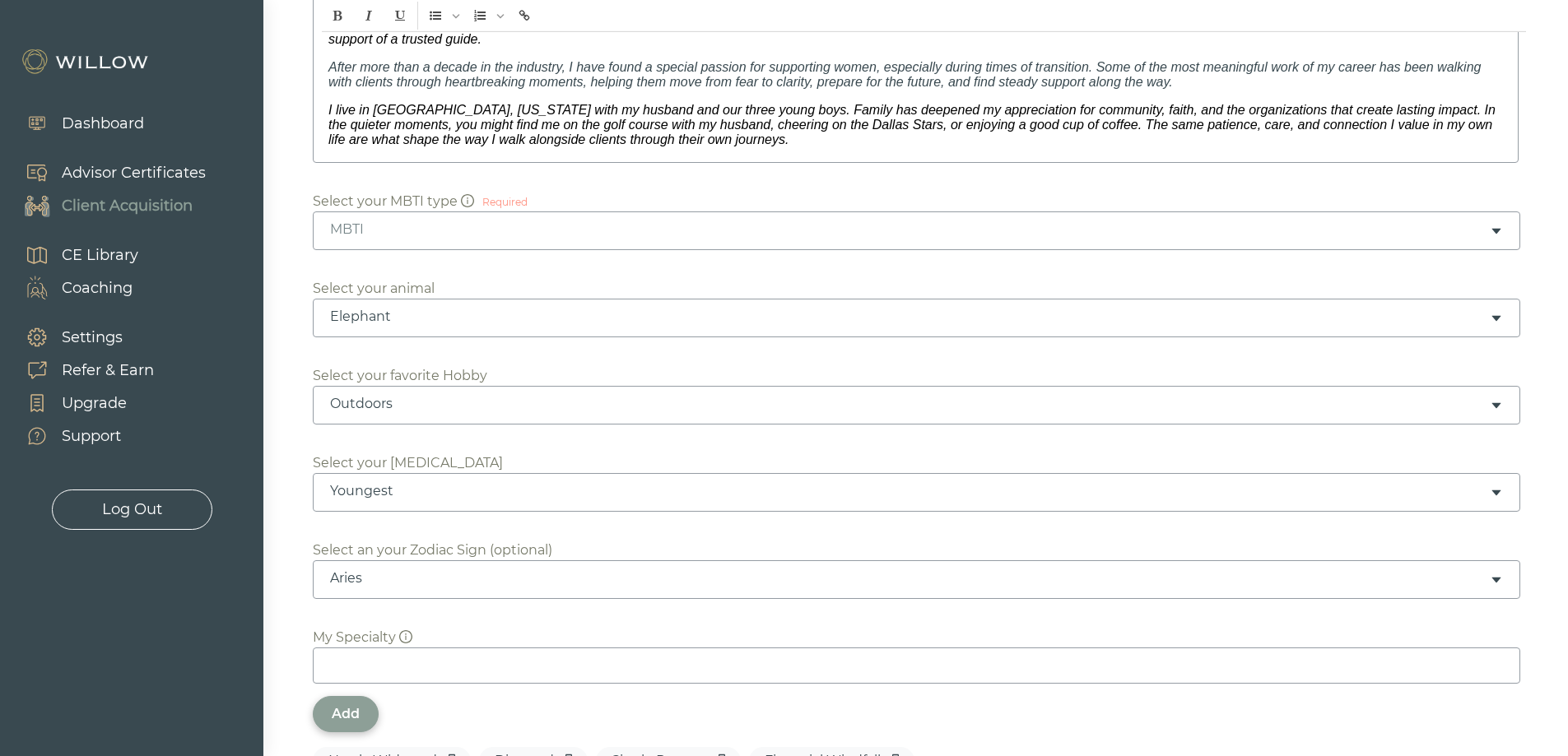
click at [379, 220] on div "MBTI" at bounding box center [910, 229] width 1160 height 18
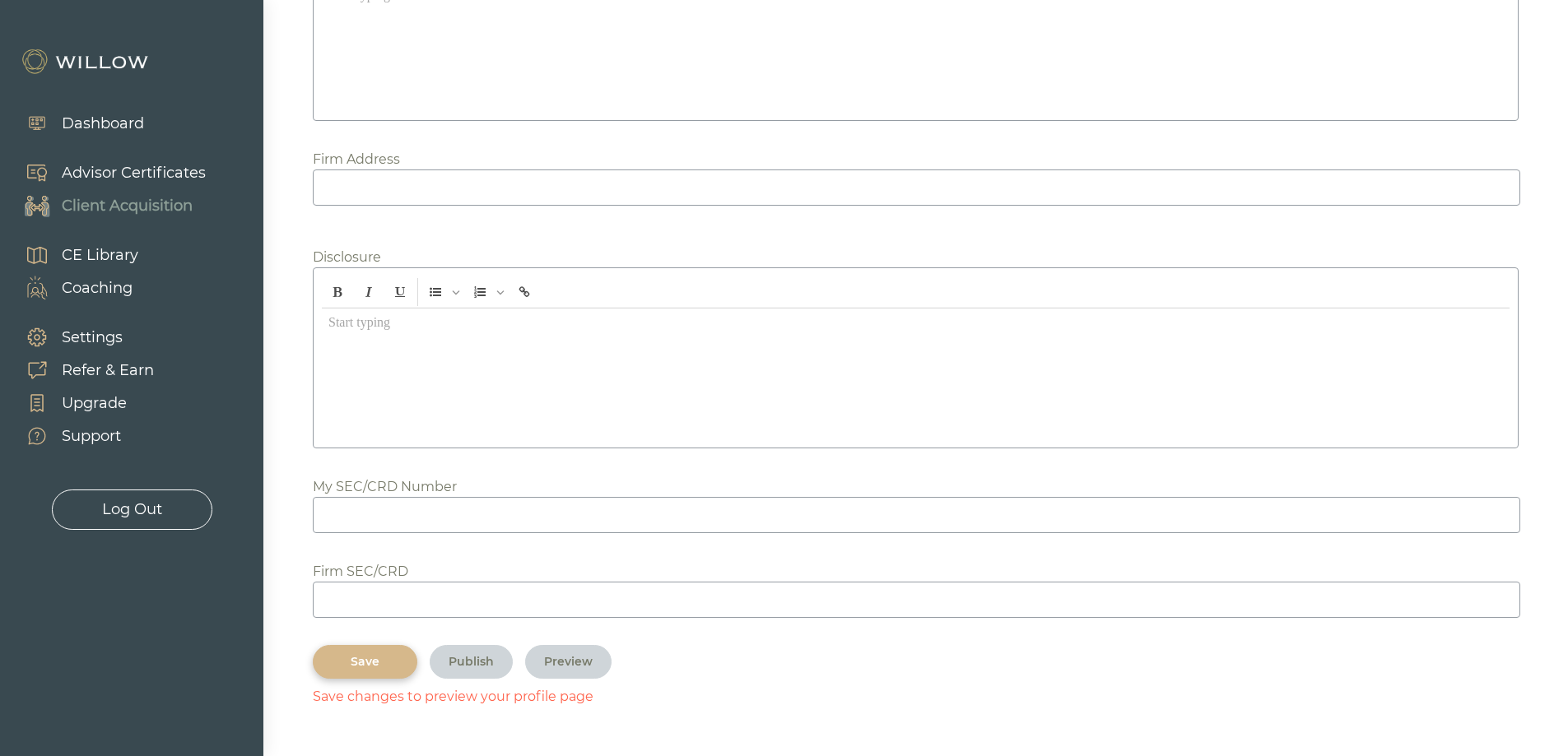
scroll to position [2112, 0]
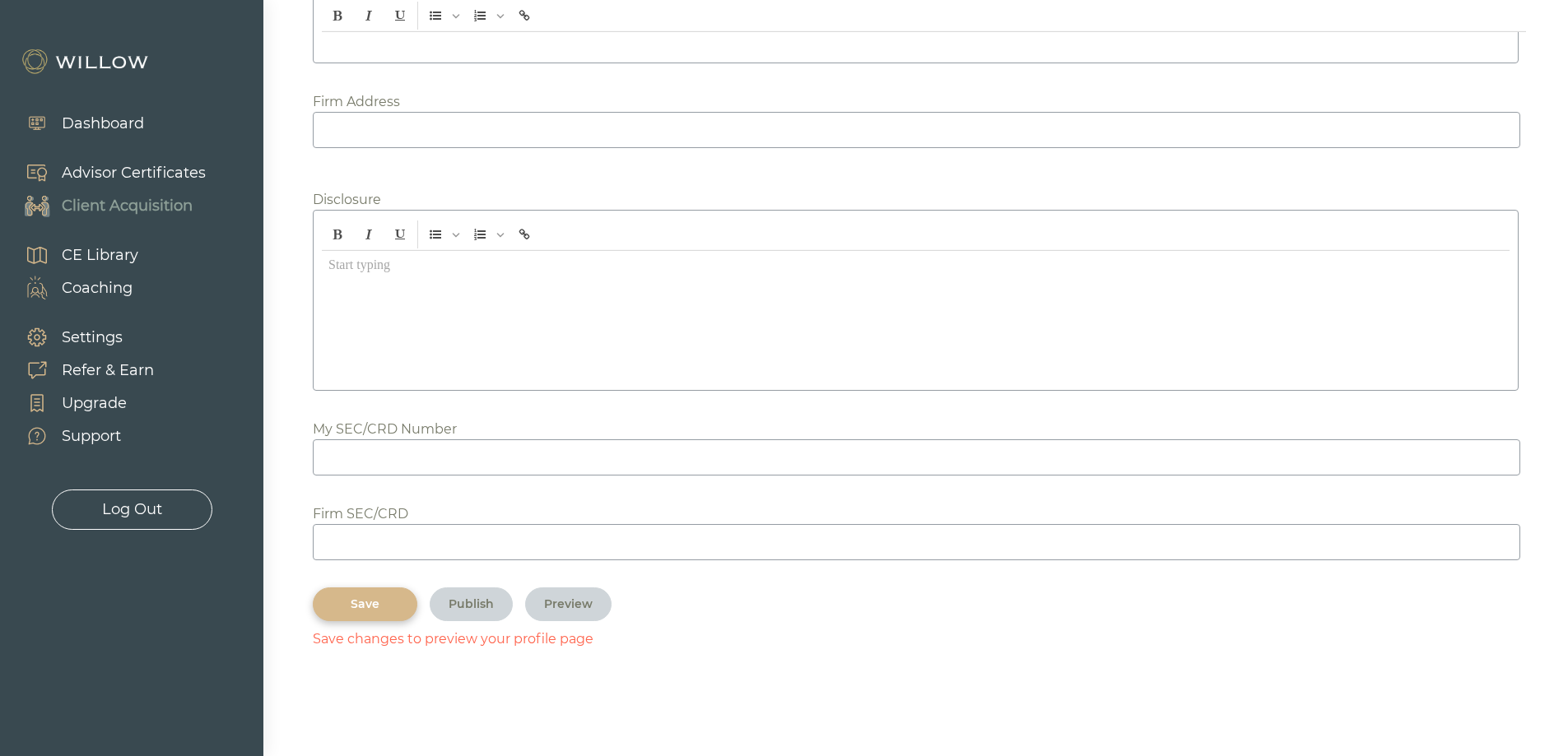
click at [362, 594] on button "Save" at bounding box center [364, 604] width 104 height 34
